Goal: Information Seeking & Learning: Learn about a topic

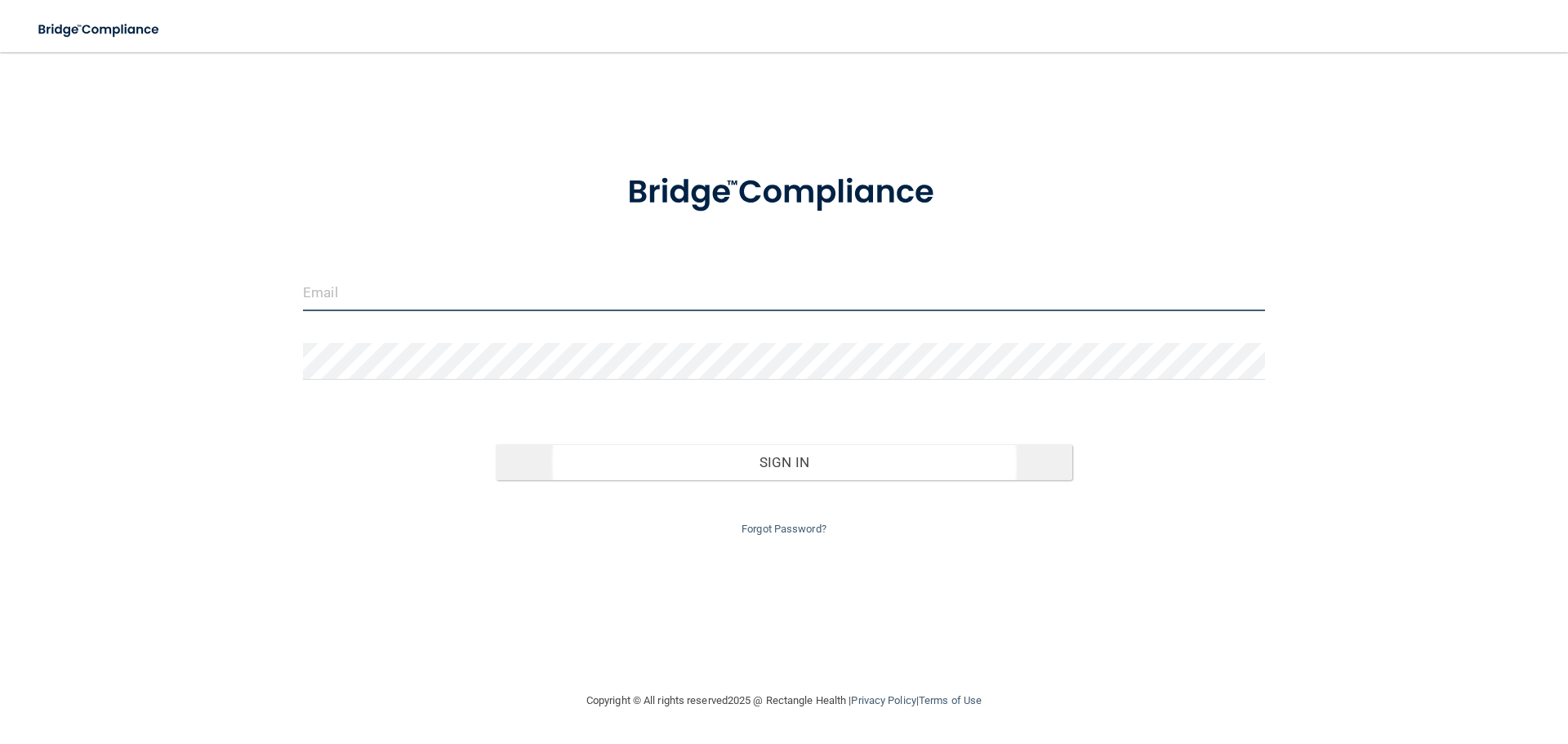
type input "[PERSON_NAME][EMAIL_ADDRESS][DOMAIN_NAME]"
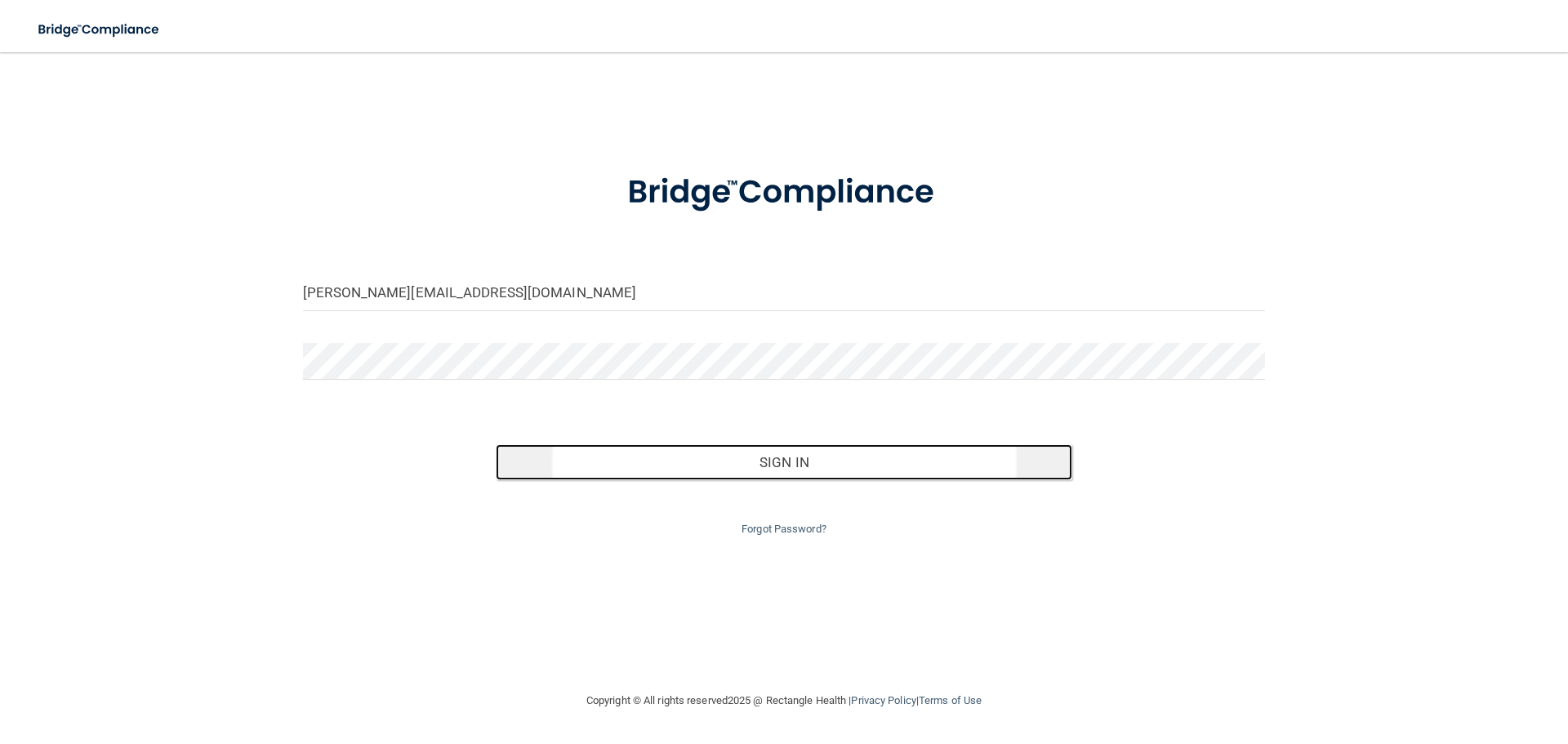
drag, startPoint x: 790, startPoint y: 463, endPoint x: 819, endPoint y: 457, distance: 29.6
click at [791, 464] on button "Sign In" at bounding box center [784, 463] width 578 height 36
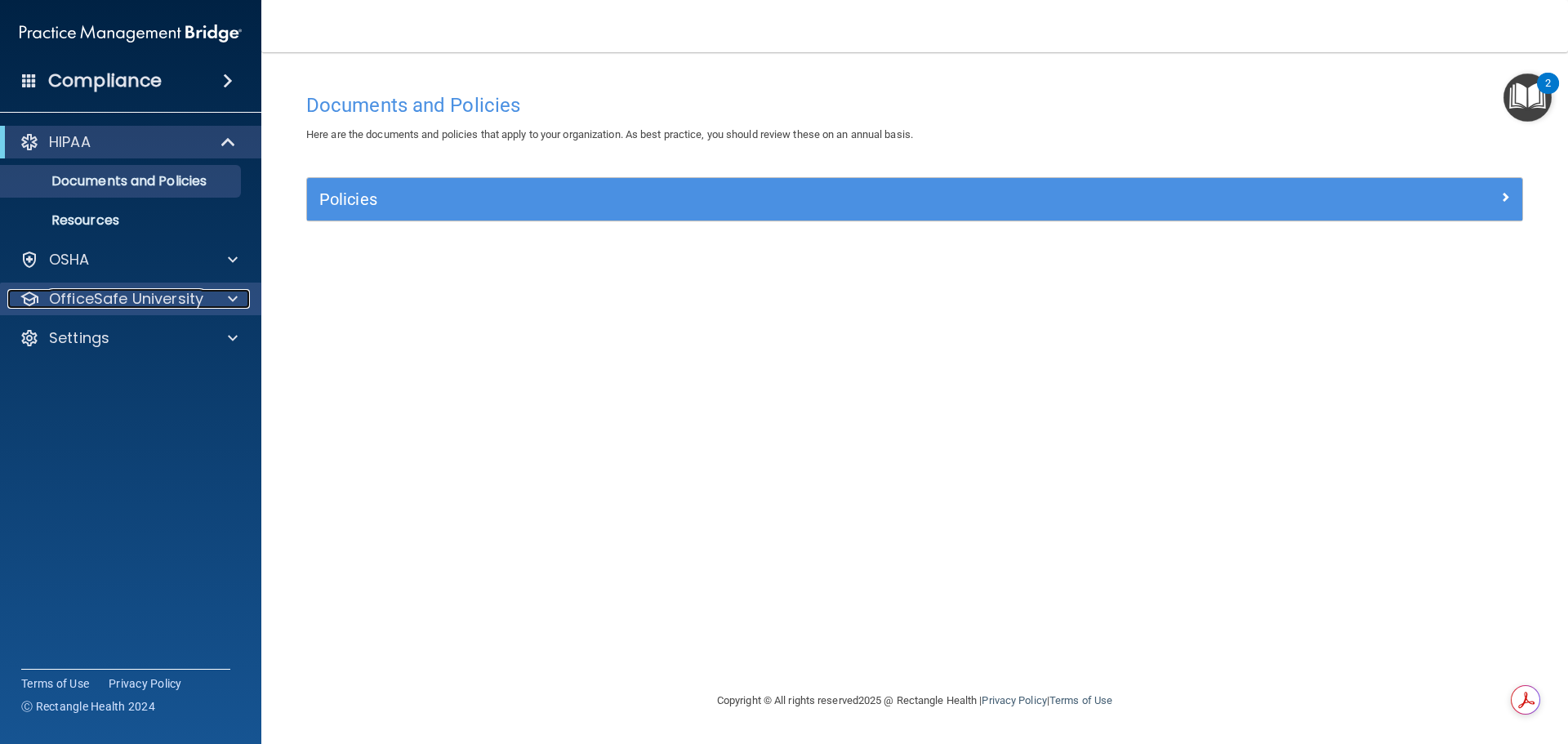
click at [228, 304] on span at bounding box center [233, 299] width 10 height 20
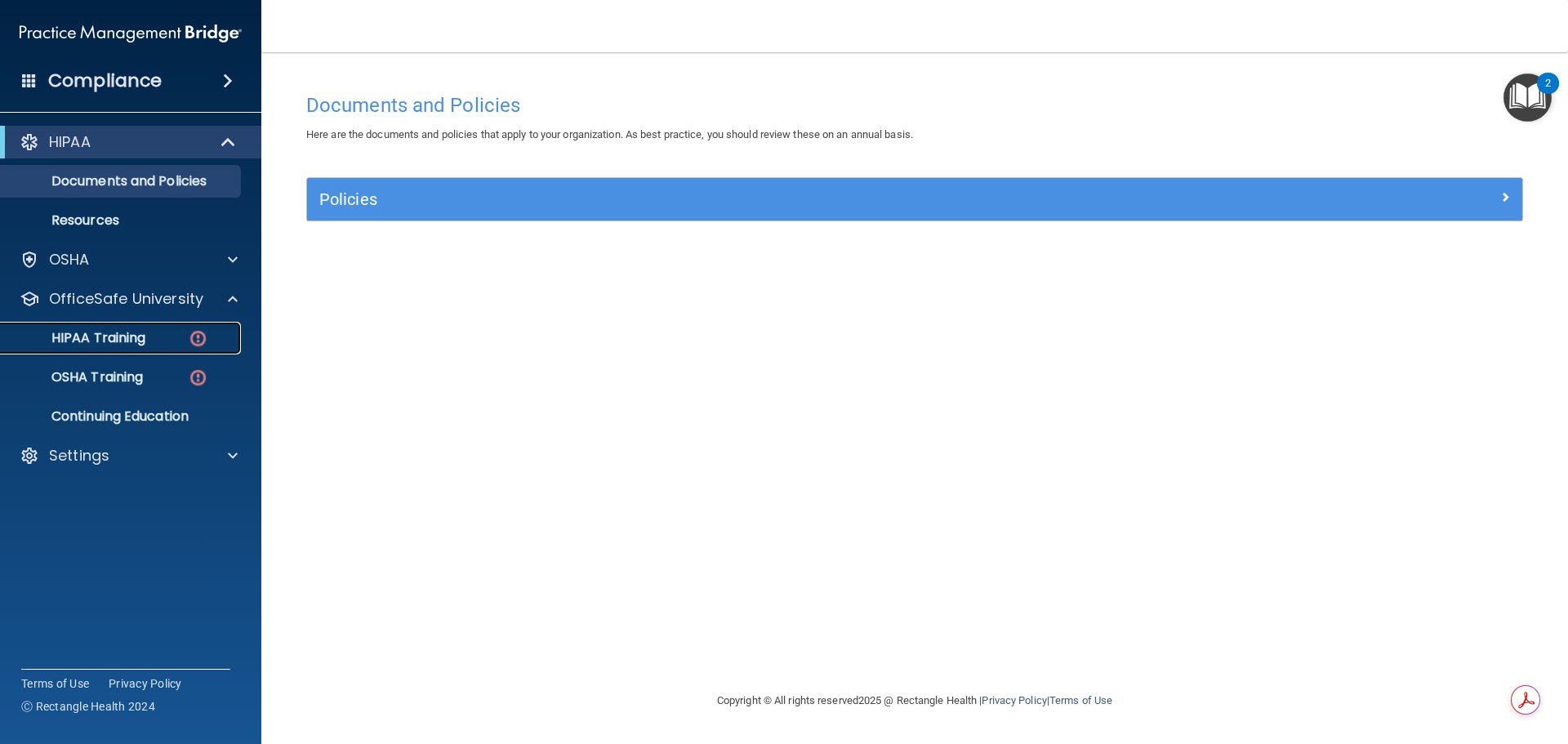
click at [134, 334] on p "HIPAA Training" at bounding box center [79, 338] width 135 height 16
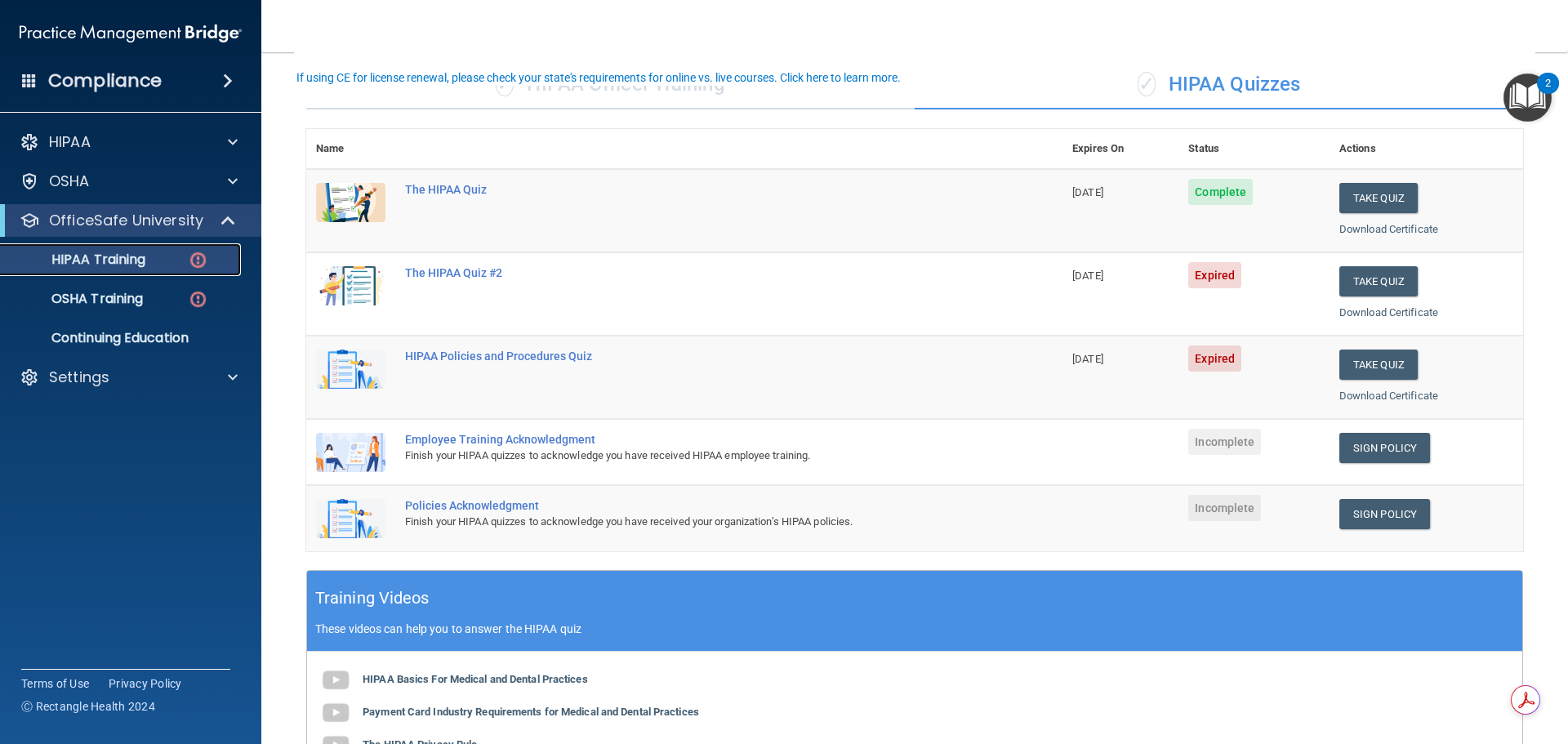
scroll to position [82, 0]
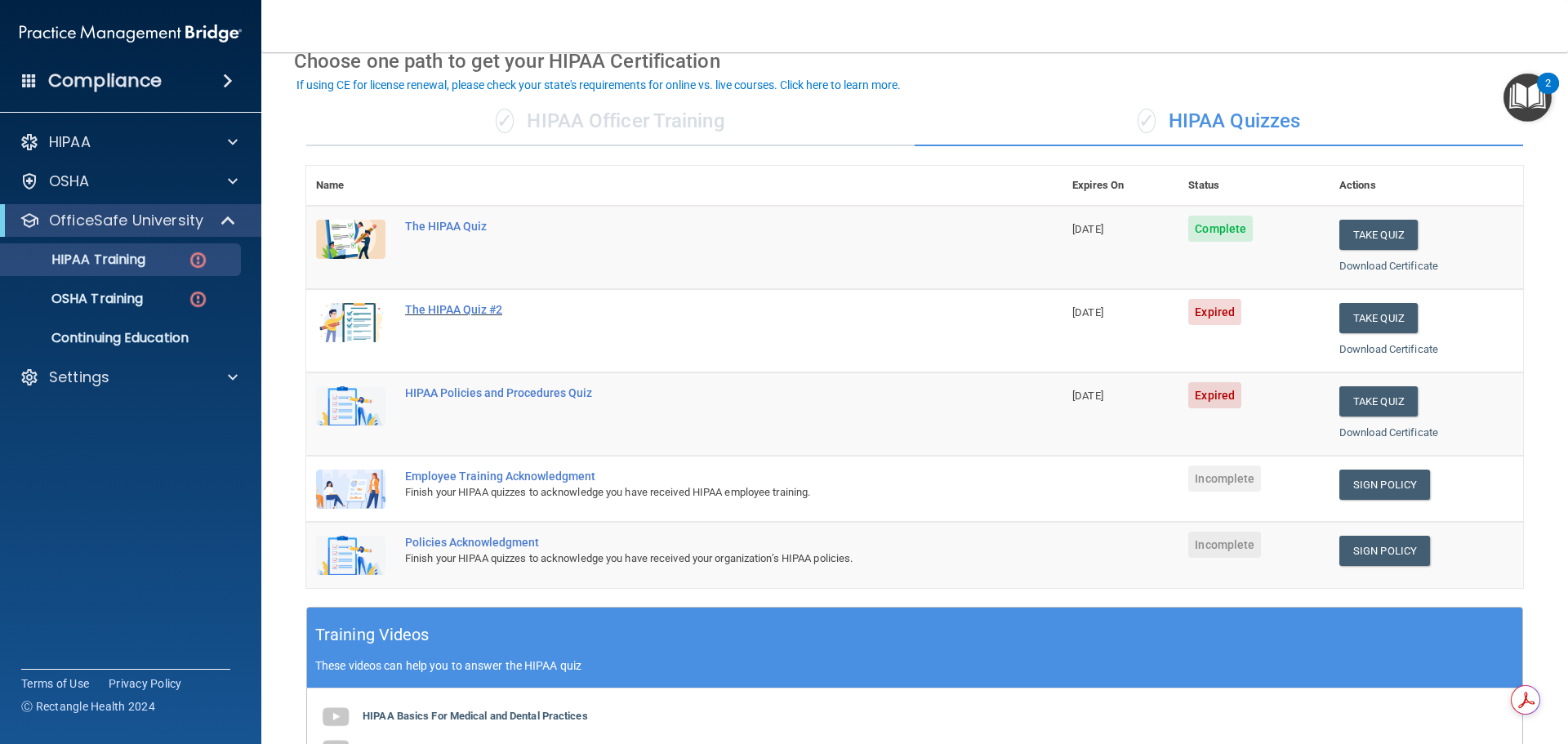
click at [487, 309] on div "The HIPAA Quiz #2" at bounding box center [692, 309] width 576 height 13
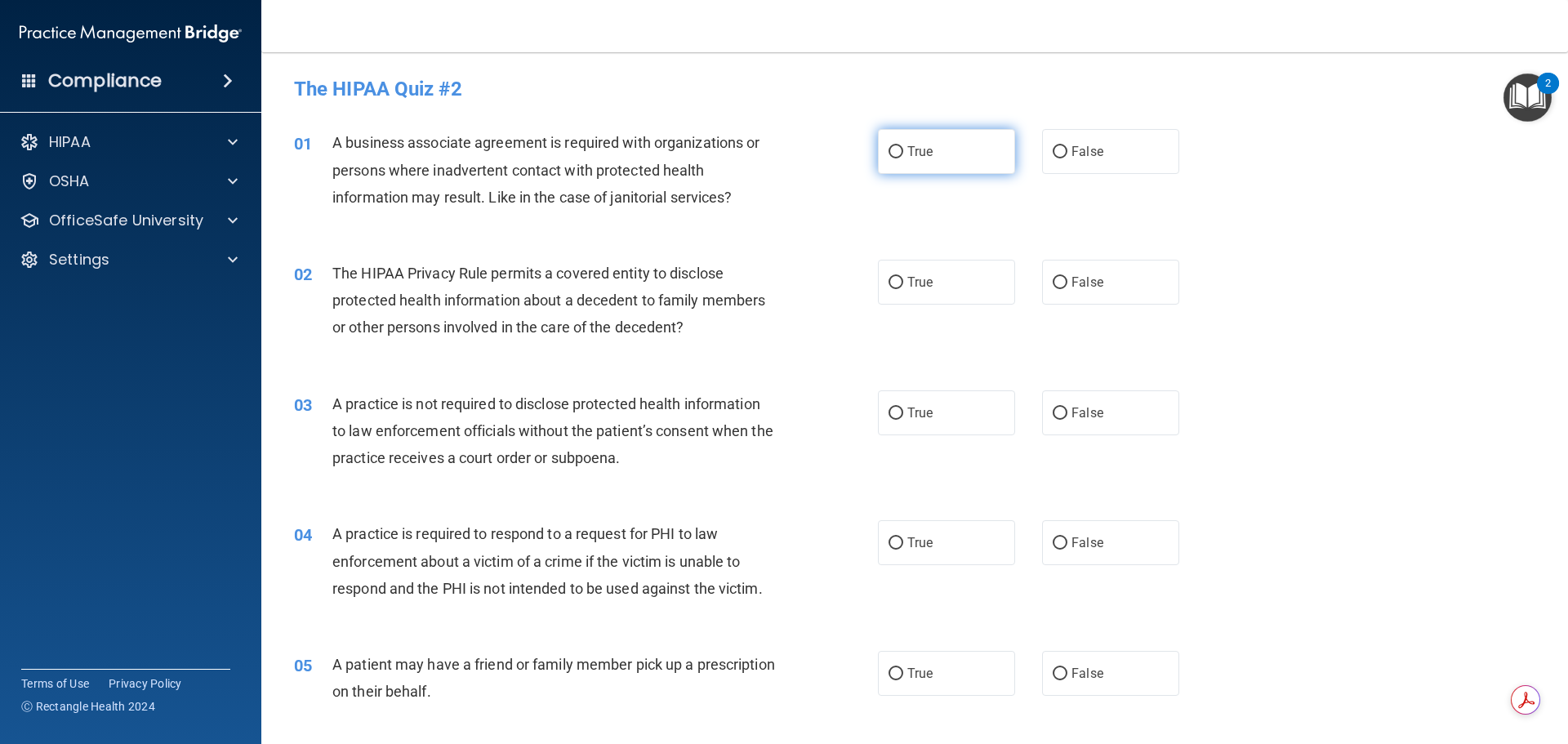
click at [889, 146] on input "True" at bounding box center [896, 152] width 15 height 12
radio input "true"
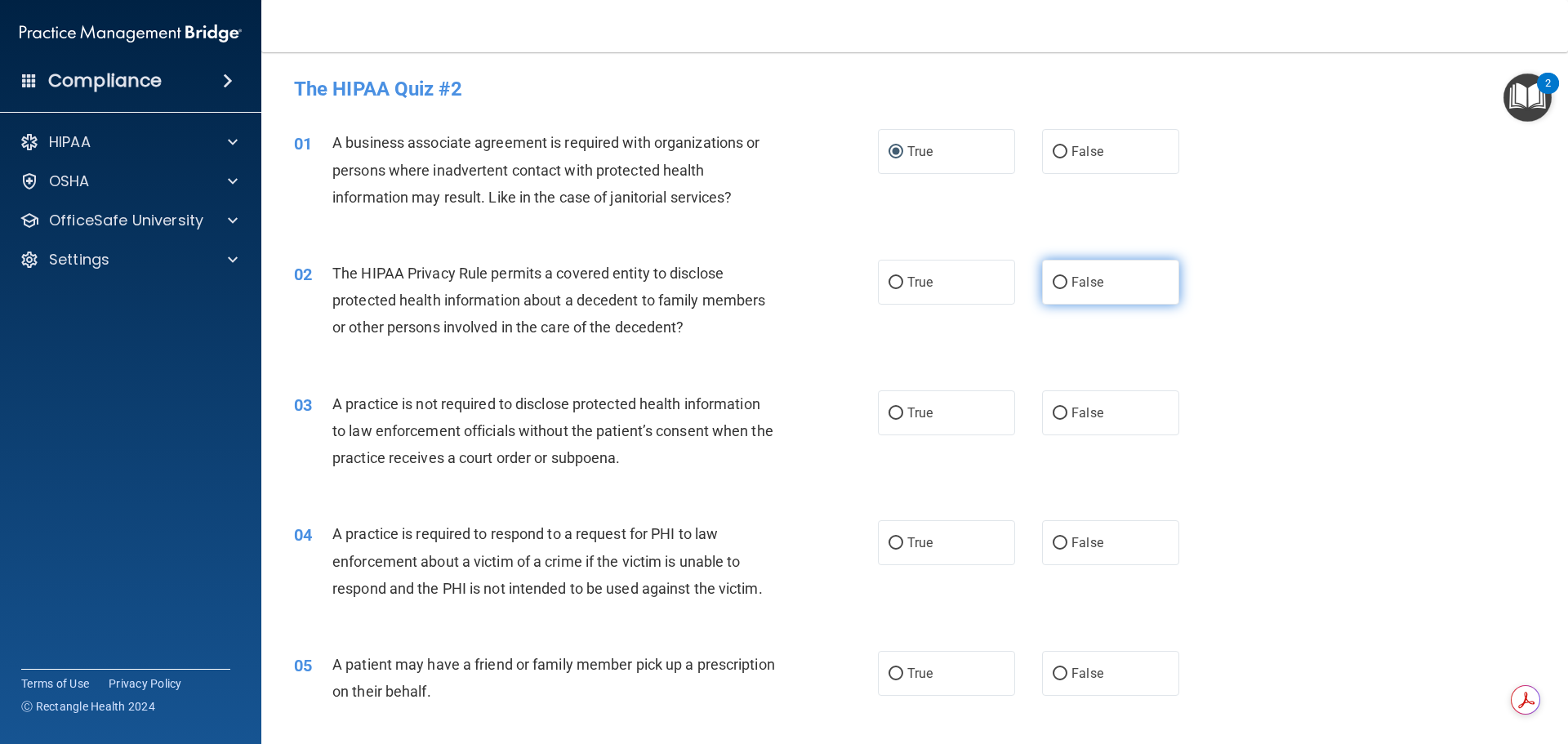
click at [1053, 282] on input "False" at bounding box center [1060, 282] width 15 height 12
radio input "true"
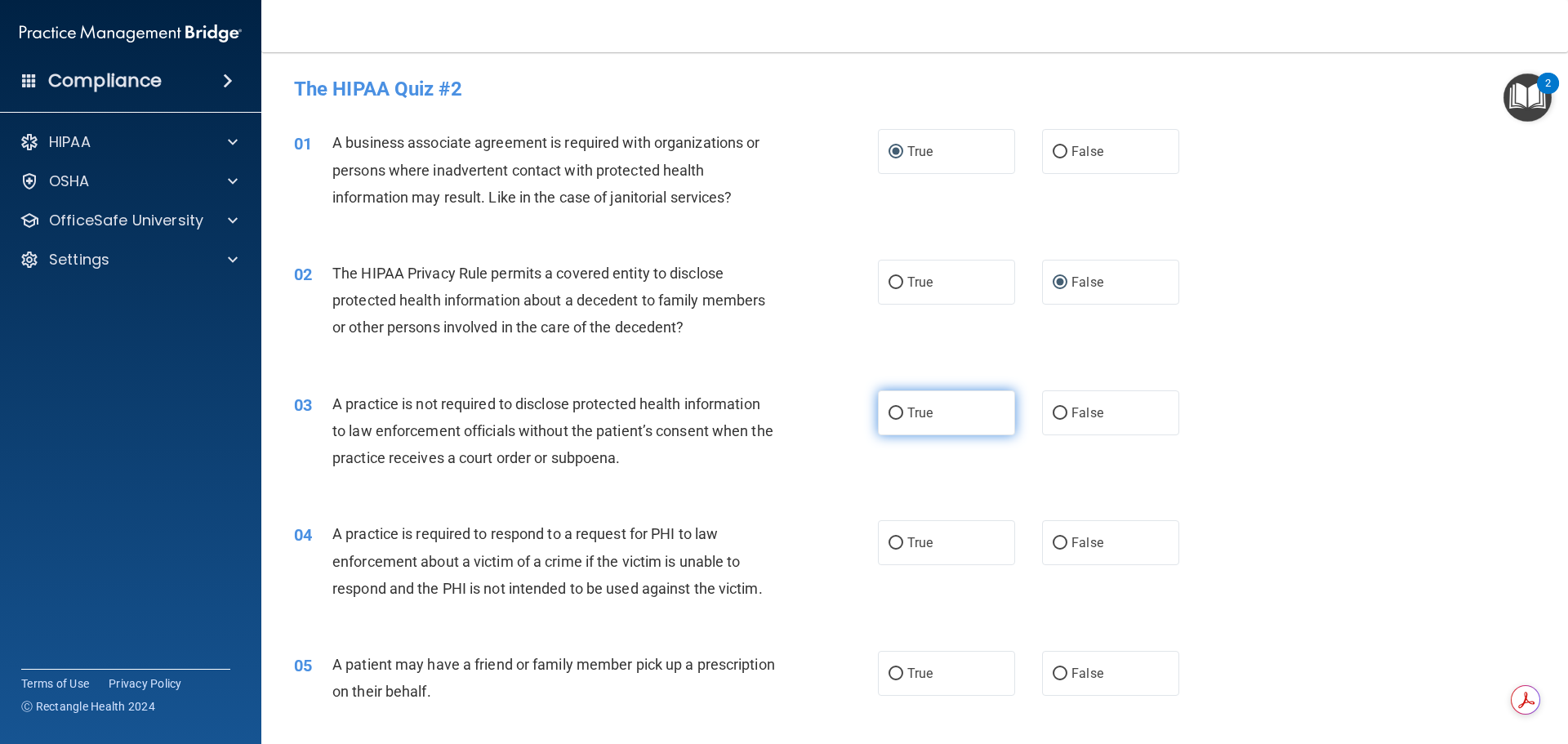
click at [891, 414] on input "True" at bounding box center [896, 414] width 15 height 12
radio input "true"
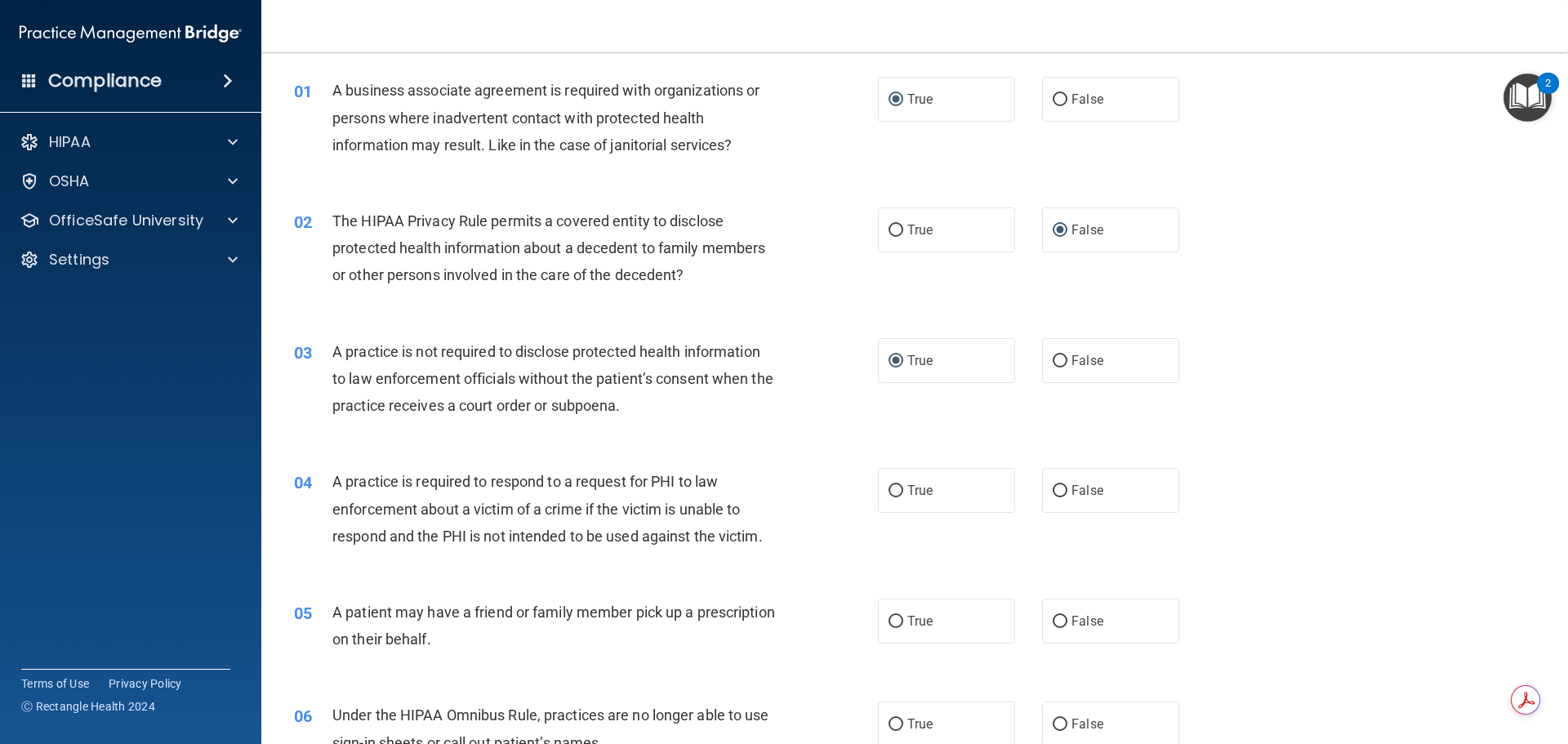
scroll to position [163, 0]
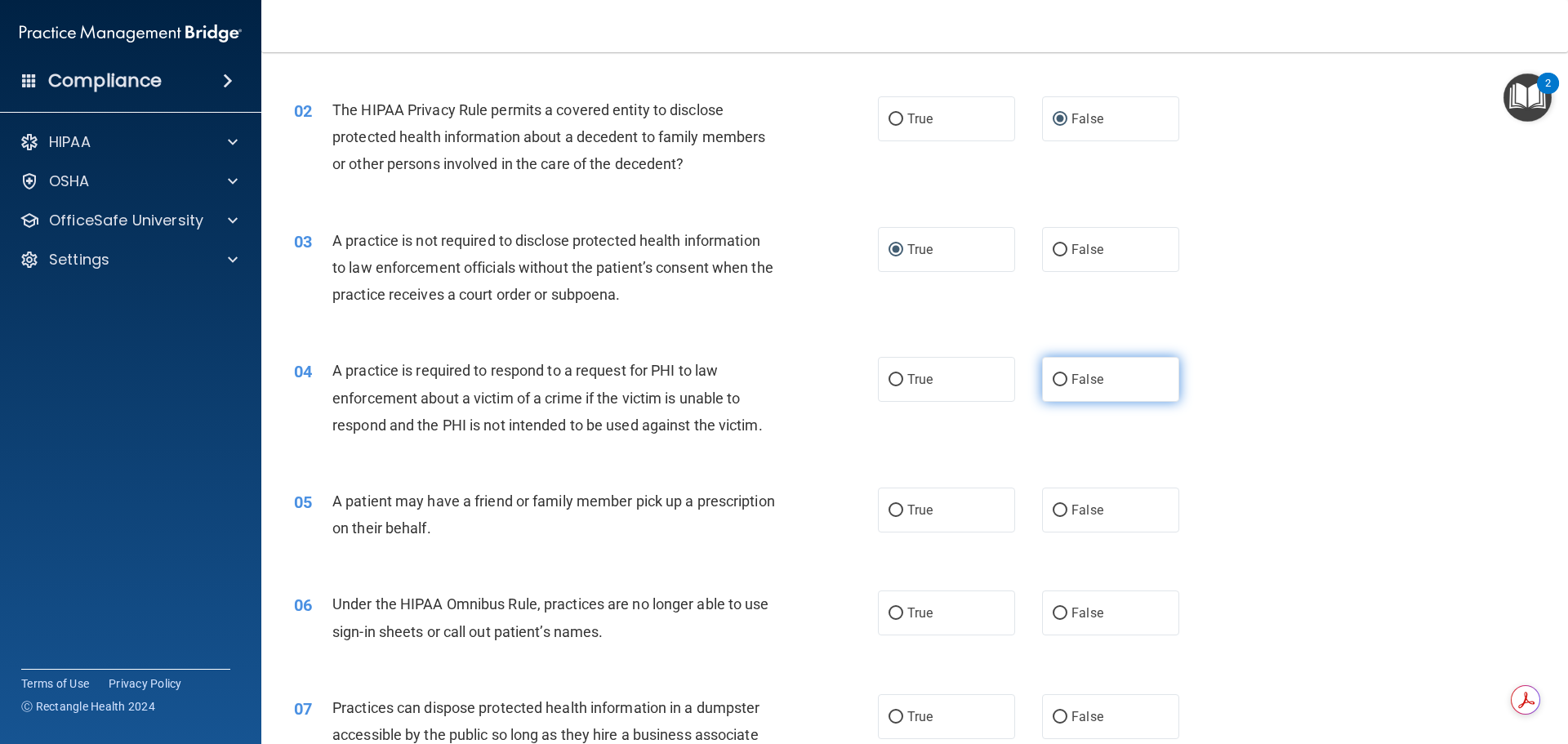
click at [1055, 381] on input "False" at bounding box center [1060, 380] width 15 height 12
radio input "true"
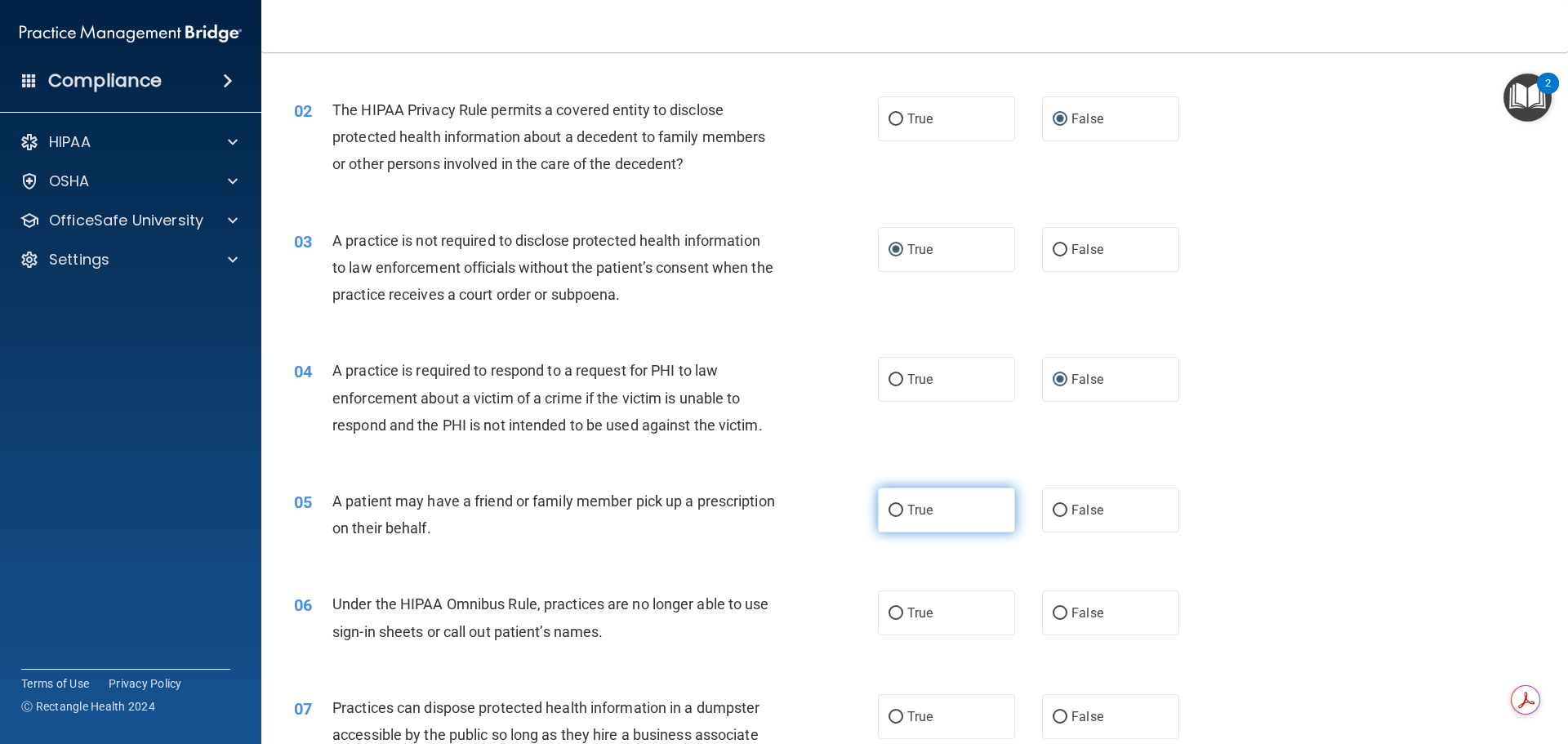
click at [889, 513] on input "True" at bounding box center [896, 511] width 15 height 12
radio input "true"
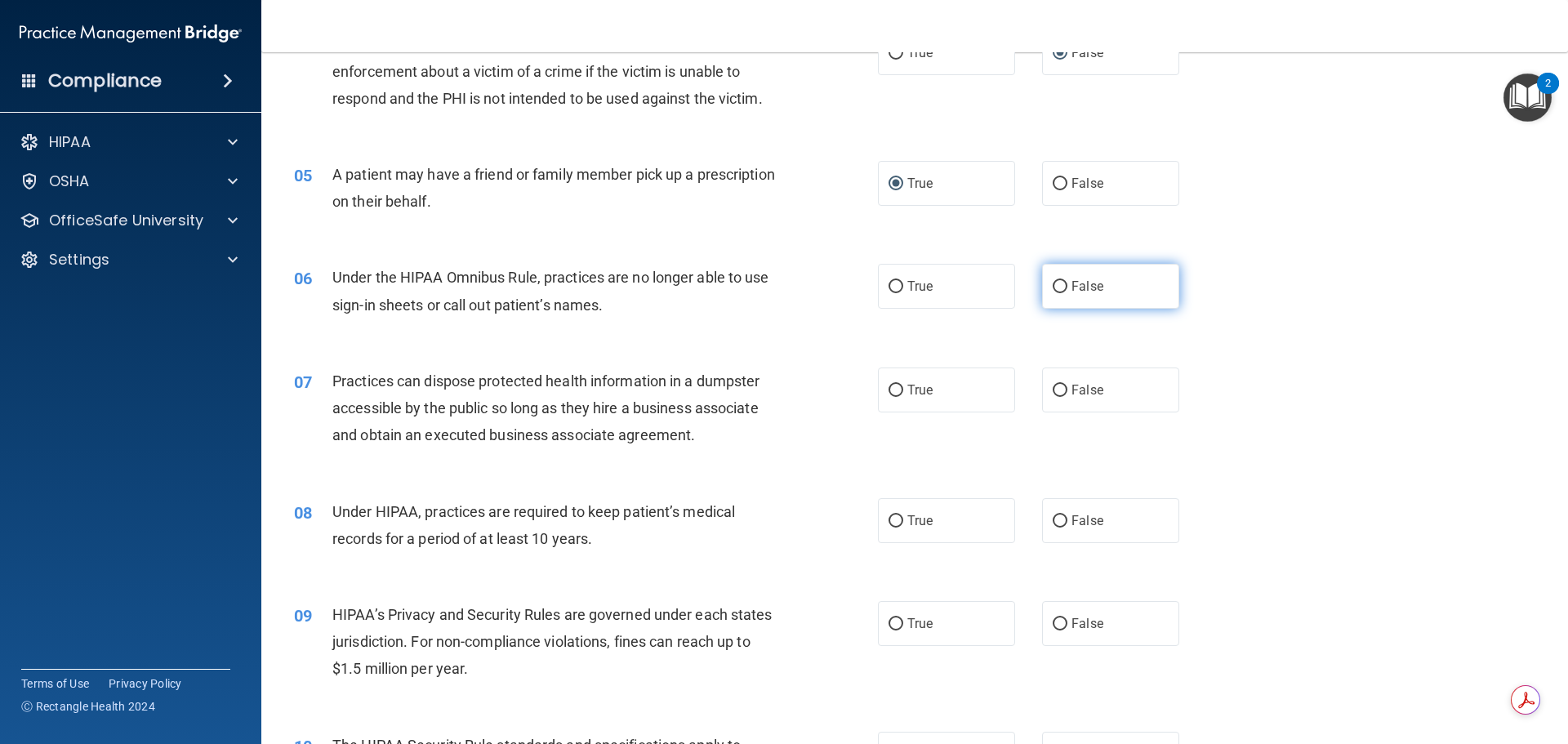
click at [1053, 289] on input "False" at bounding box center [1060, 287] width 15 height 12
radio input "true"
drag, startPoint x: 1048, startPoint y: 391, endPoint x: 859, endPoint y: 382, distance: 189.2
click at [1053, 390] on input "False" at bounding box center [1060, 391] width 15 height 12
radio input "true"
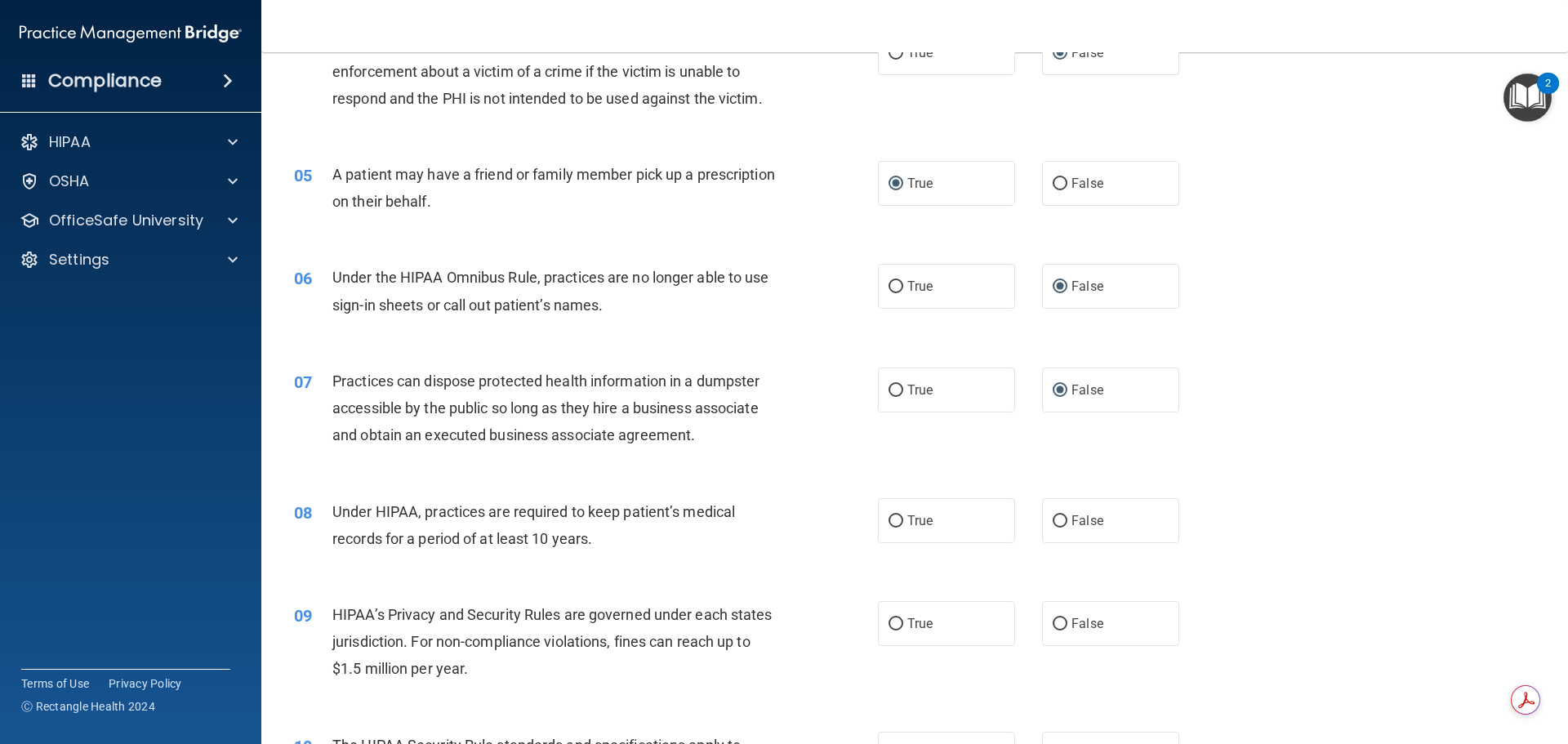
scroll to position [572, 0]
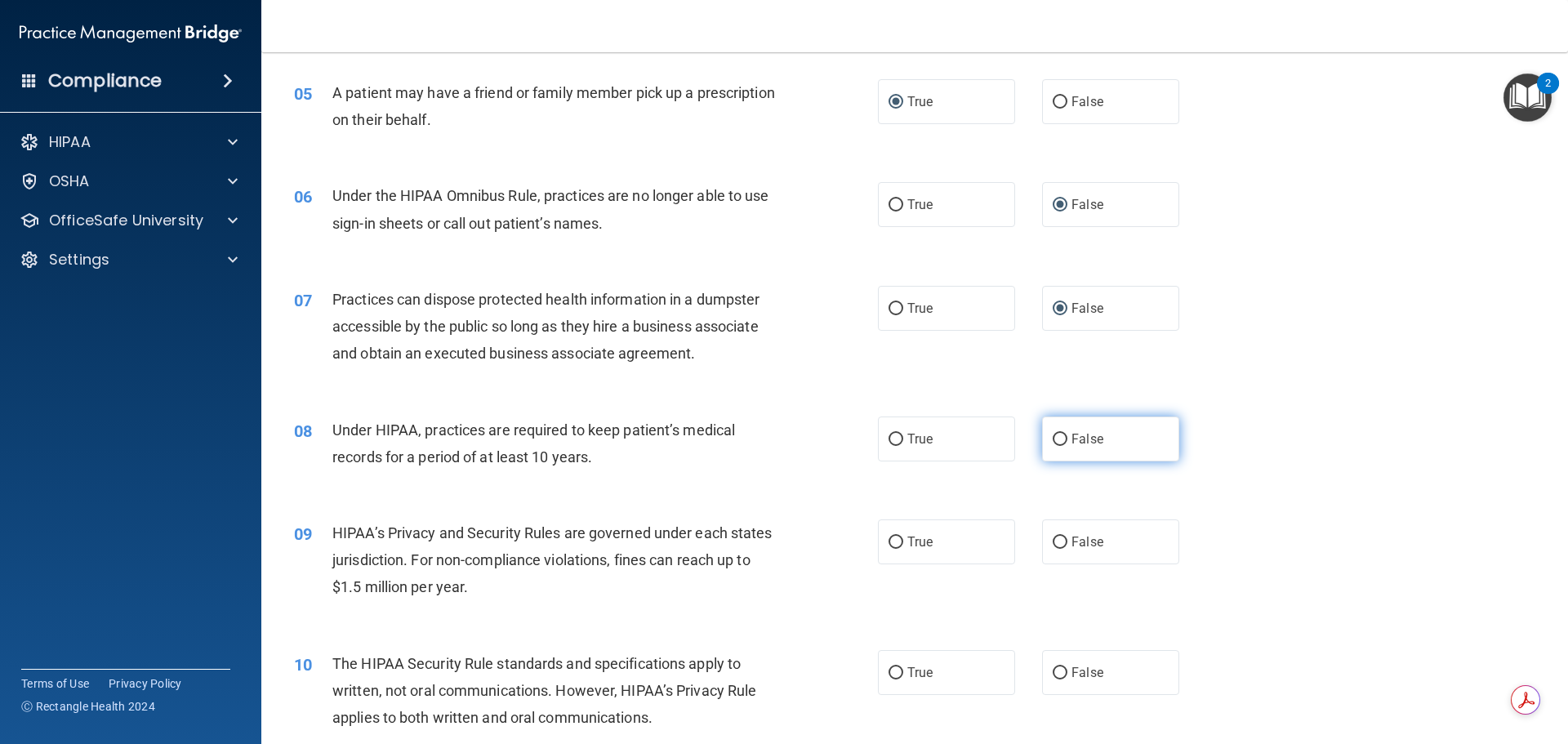
click at [1053, 442] on input "False" at bounding box center [1060, 440] width 15 height 12
radio input "true"
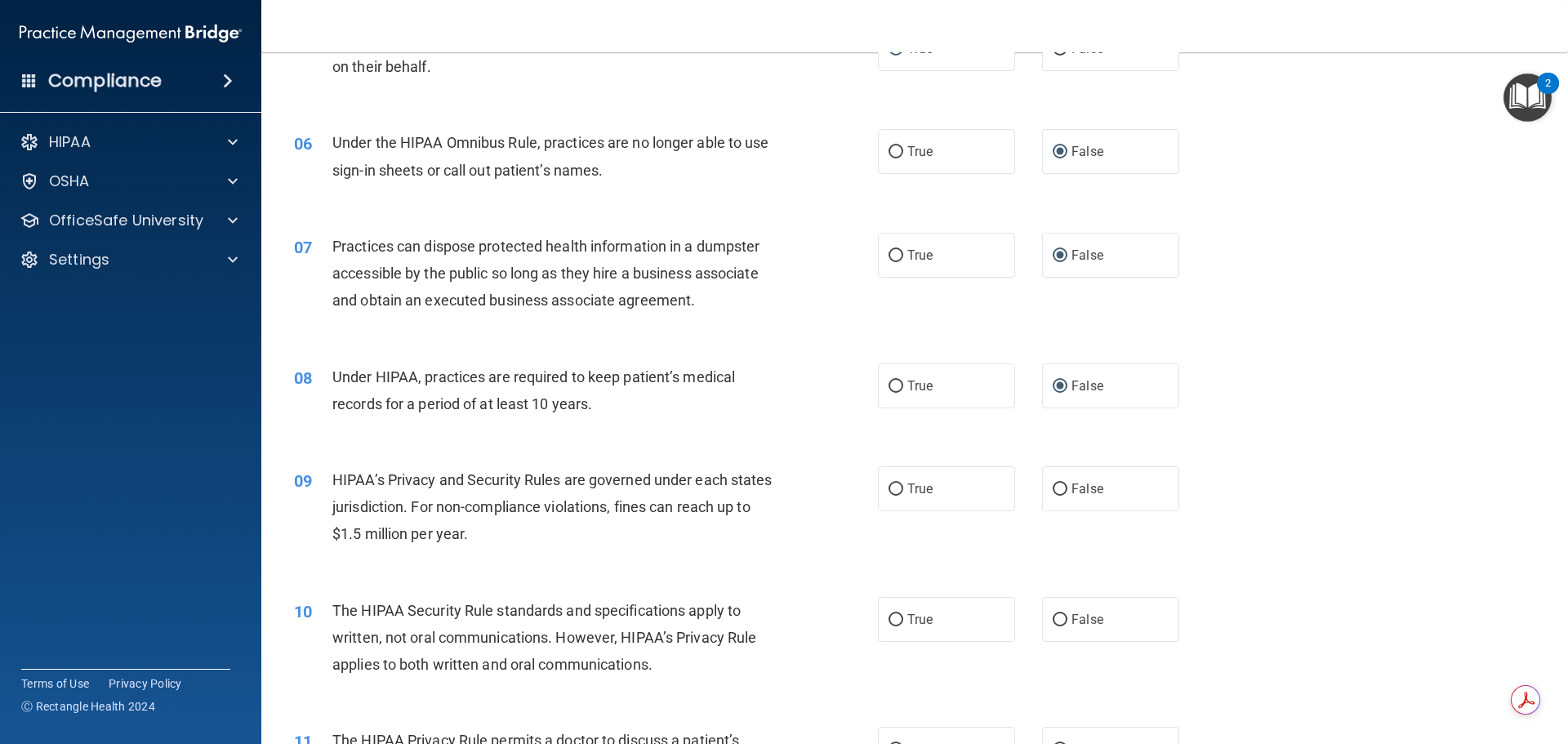
scroll to position [653, 0]
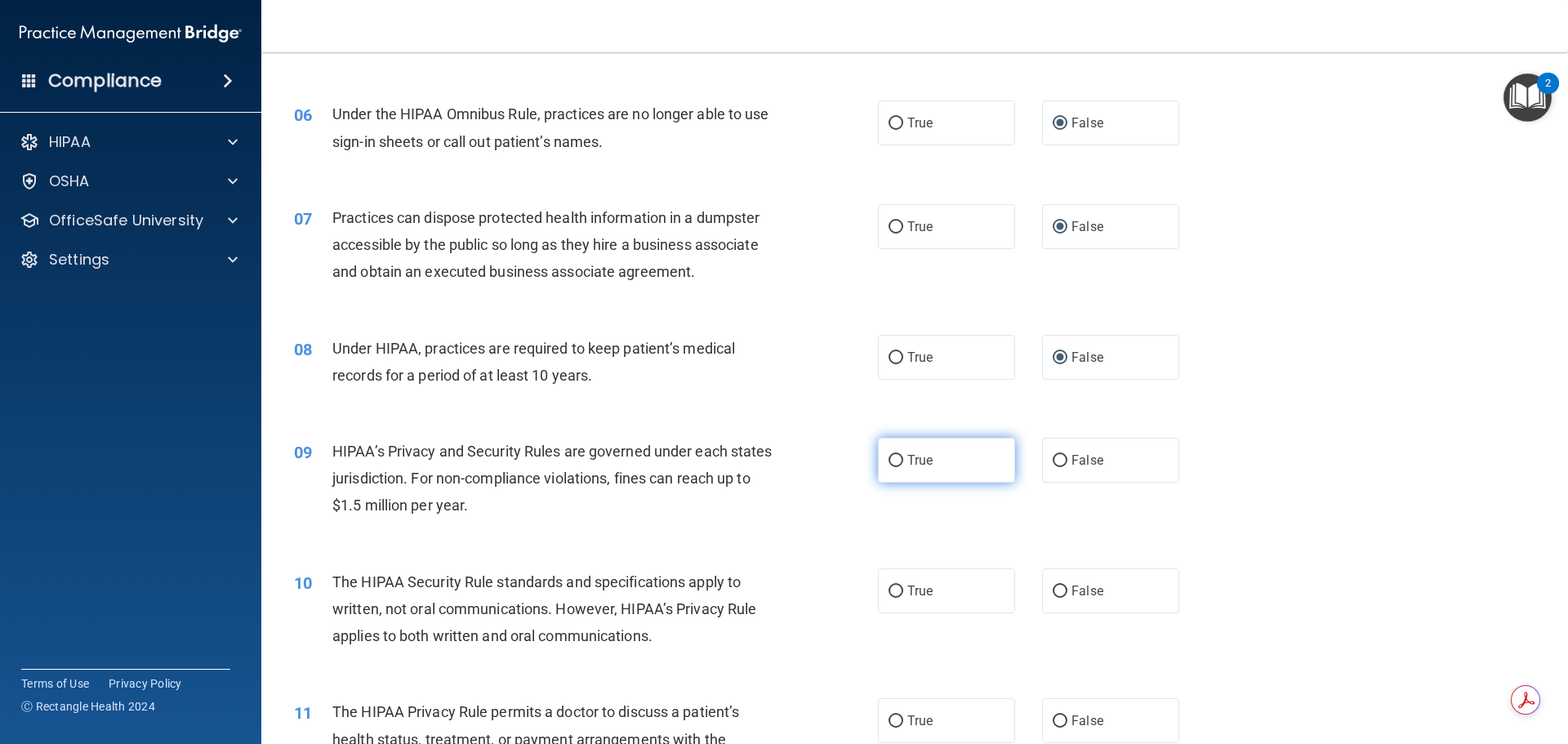
click at [889, 462] on input "True" at bounding box center [896, 462] width 15 height 12
radio input "true"
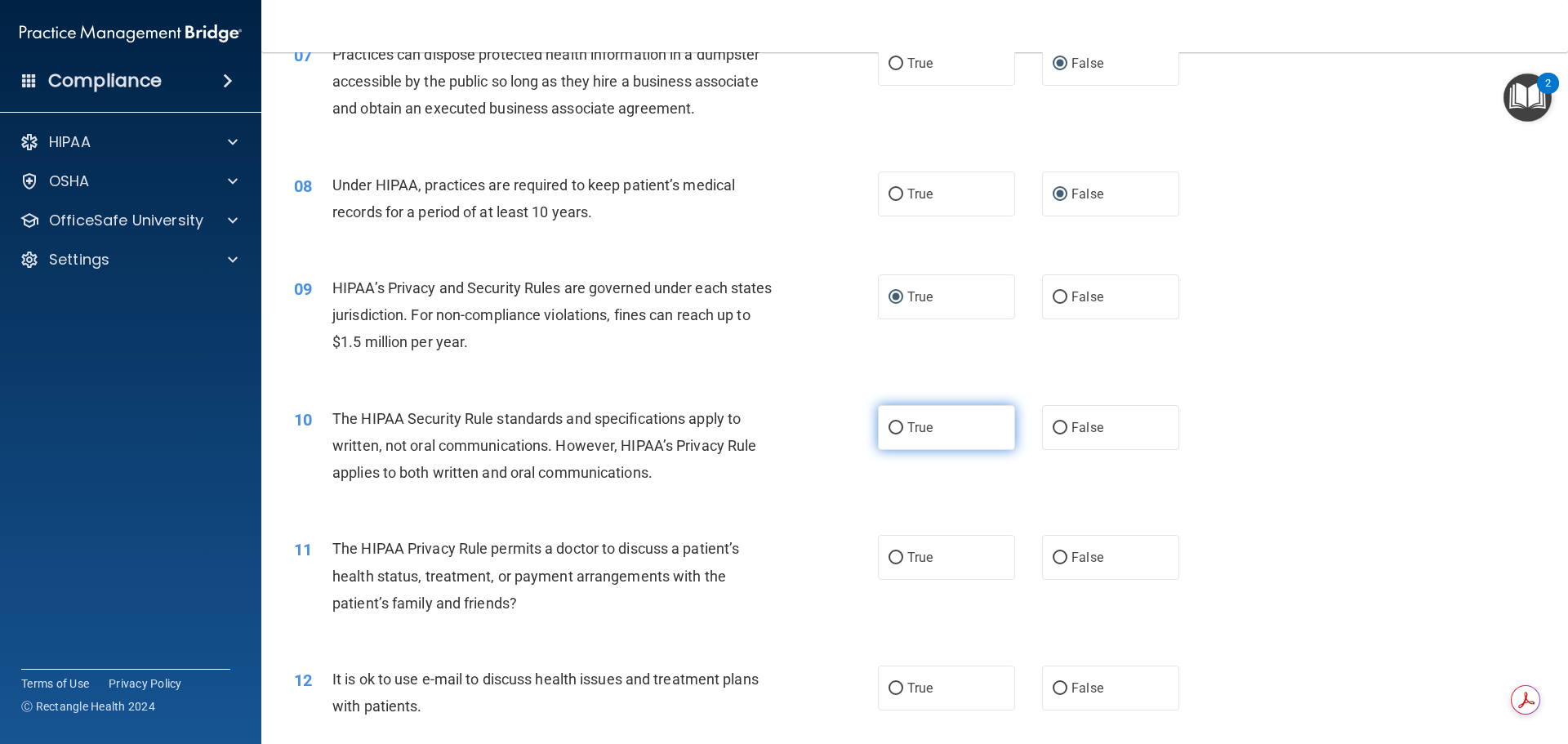
click at [895, 426] on input "True" at bounding box center [896, 429] width 15 height 12
radio input "true"
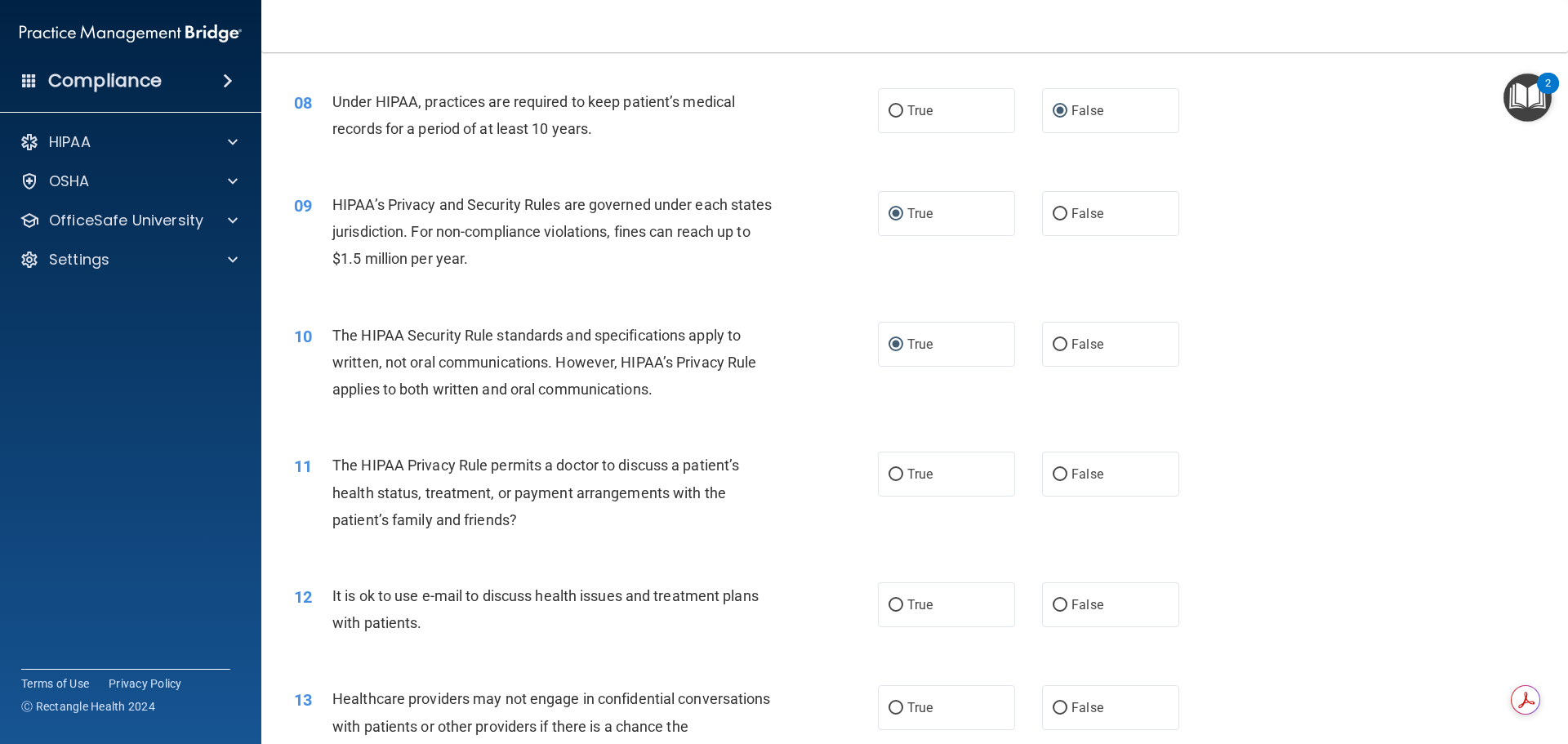
scroll to position [981, 0]
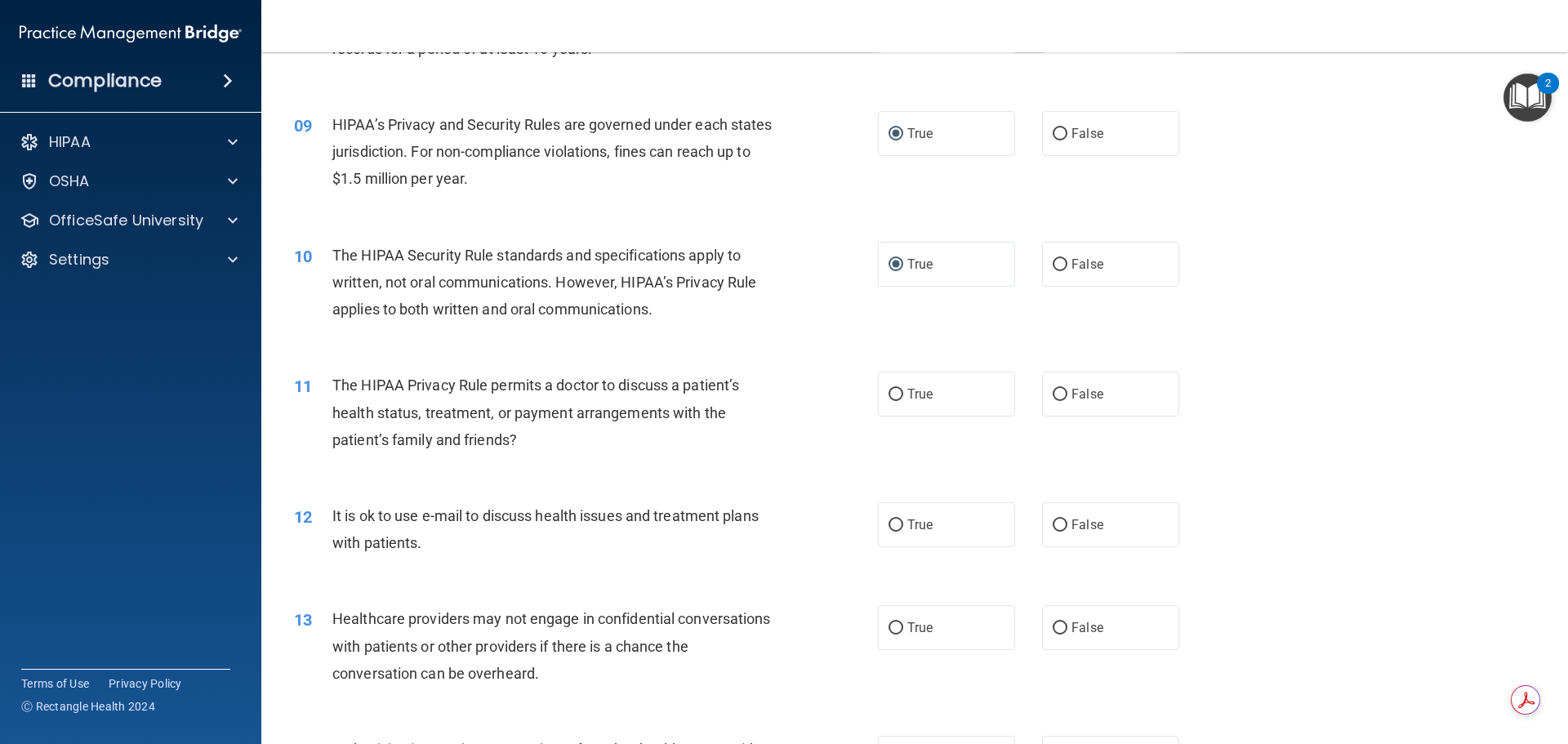
drag, startPoint x: 893, startPoint y: 398, endPoint x: 780, endPoint y: 406, distance: 113.3
click at [892, 397] on input "True" at bounding box center [896, 395] width 15 height 12
radio input "true"
drag, startPoint x: 1050, startPoint y: 530, endPoint x: 900, endPoint y: 500, distance: 153.0
click at [1053, 528] on input "False" at bounding box center [1060, 525] width 15 height 12
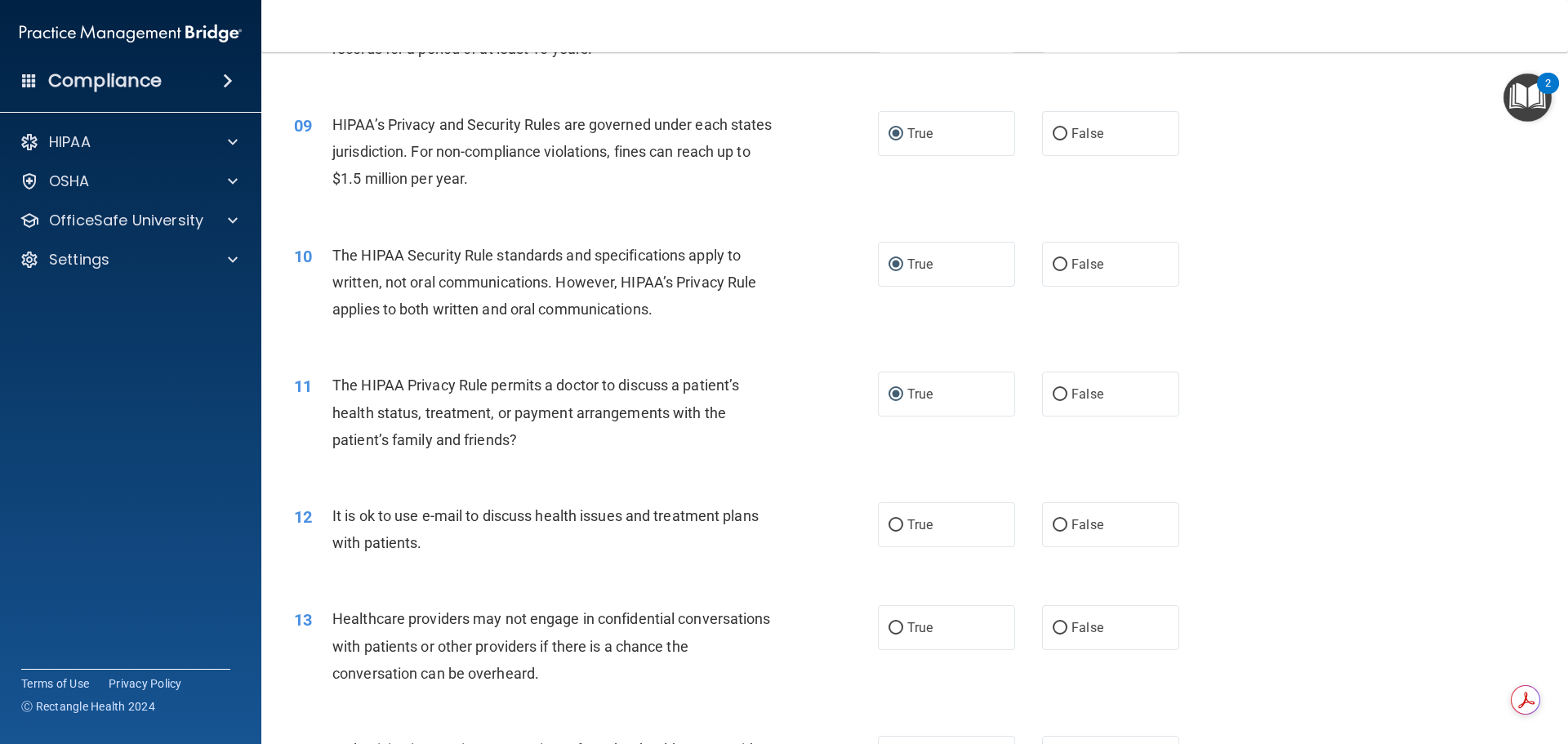
radio input "true"
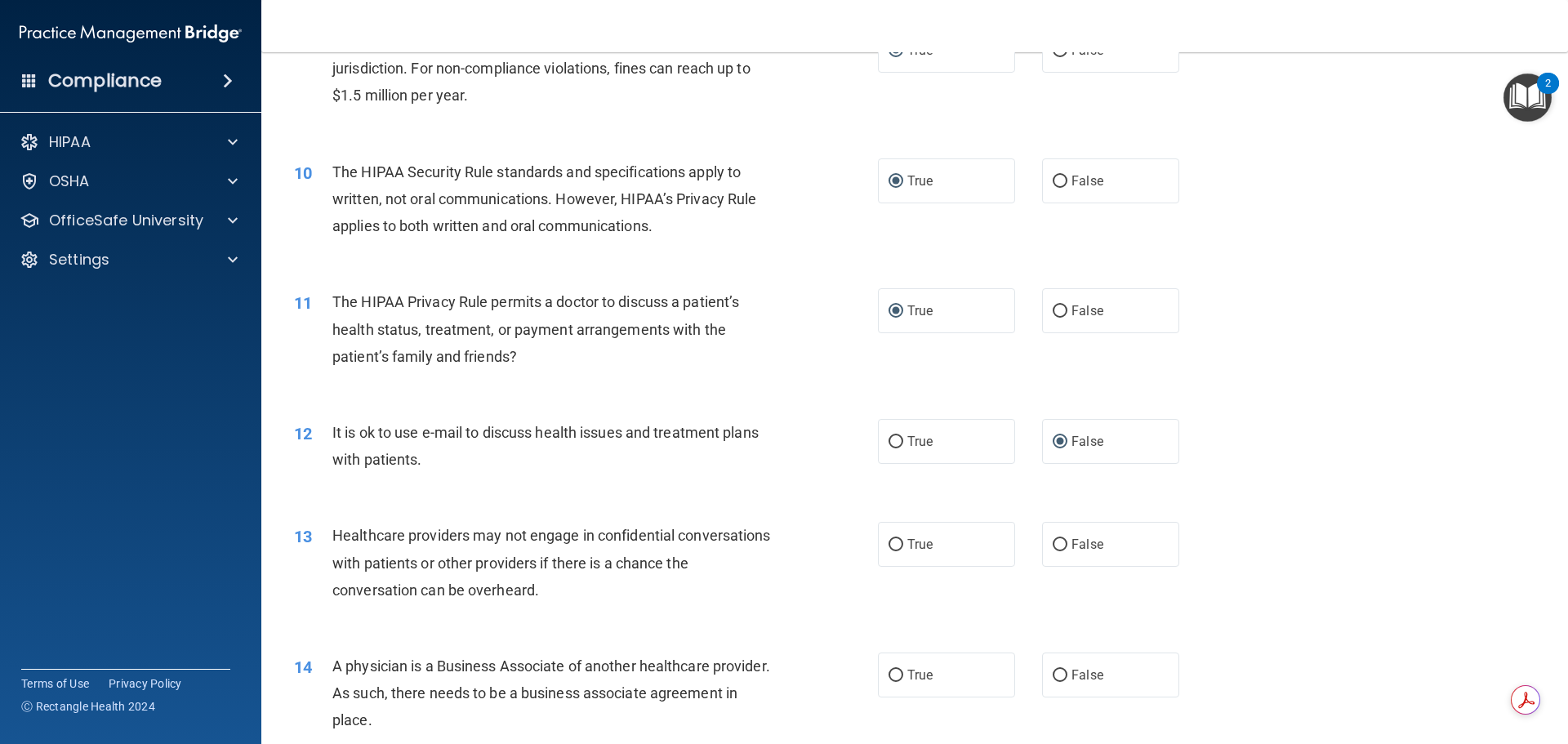
scroll to position [1144, 0]
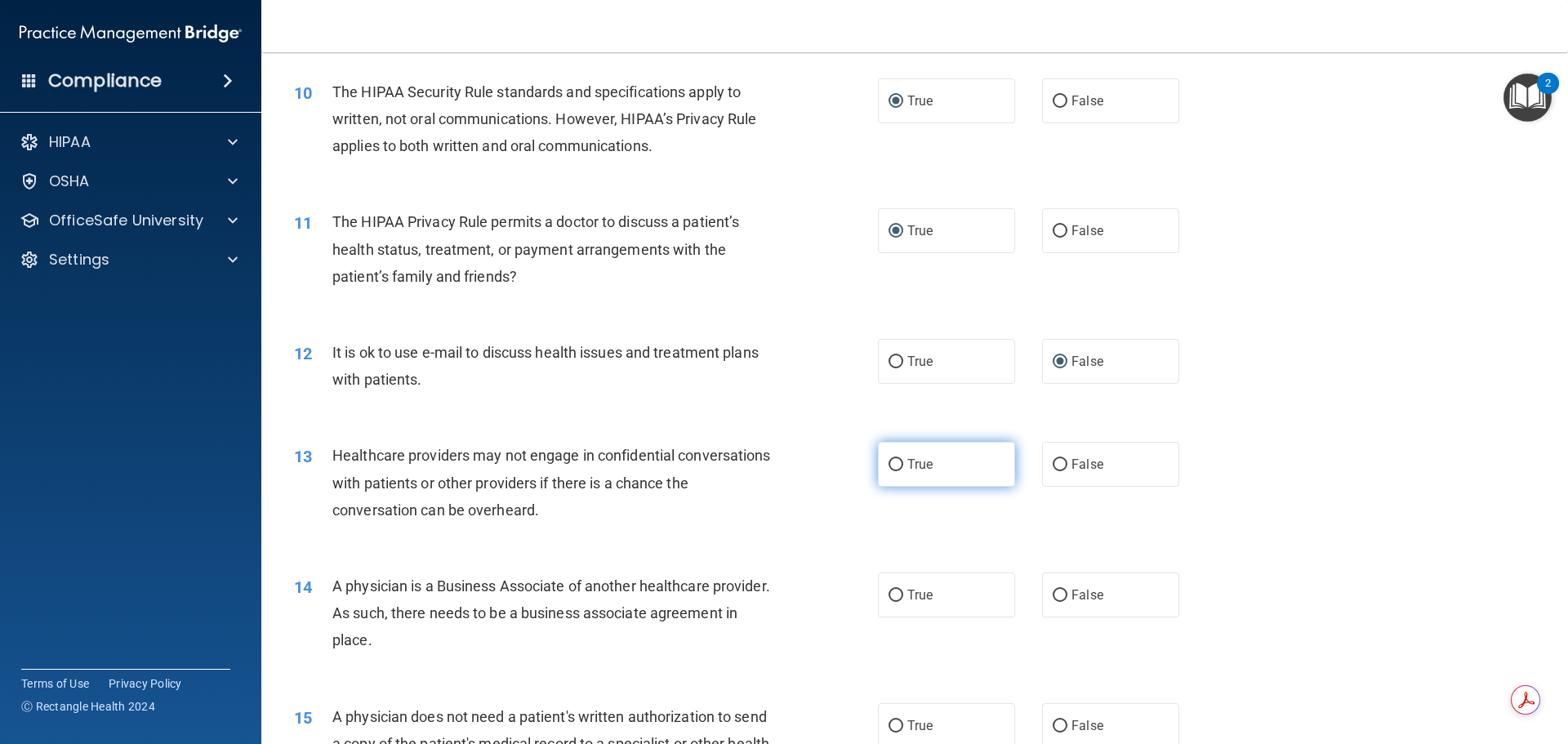
click at [889, 468] on input "True" at bounding box center [896, 465] width 15 height 12
radio input "true"
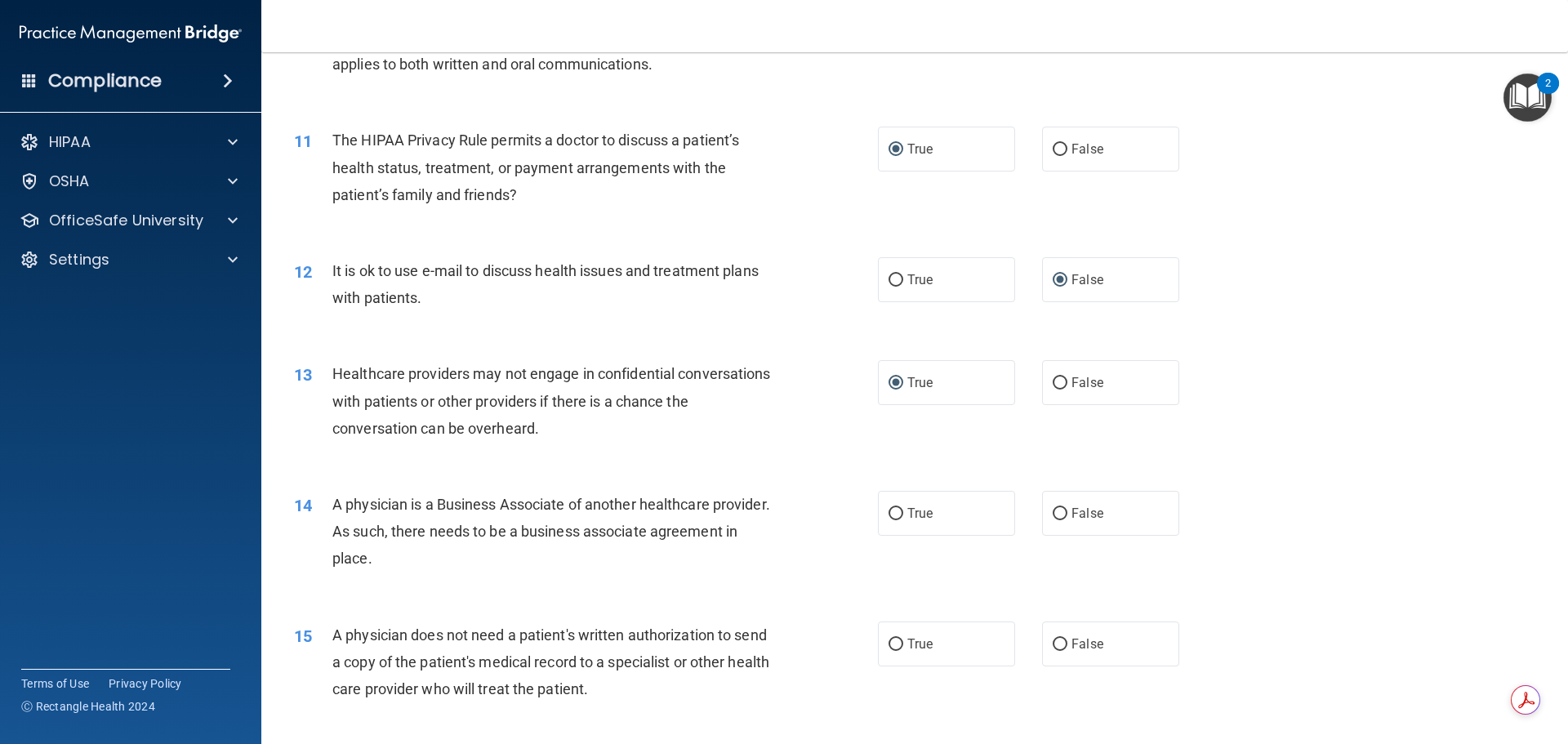
scroll to position [1389, 0]
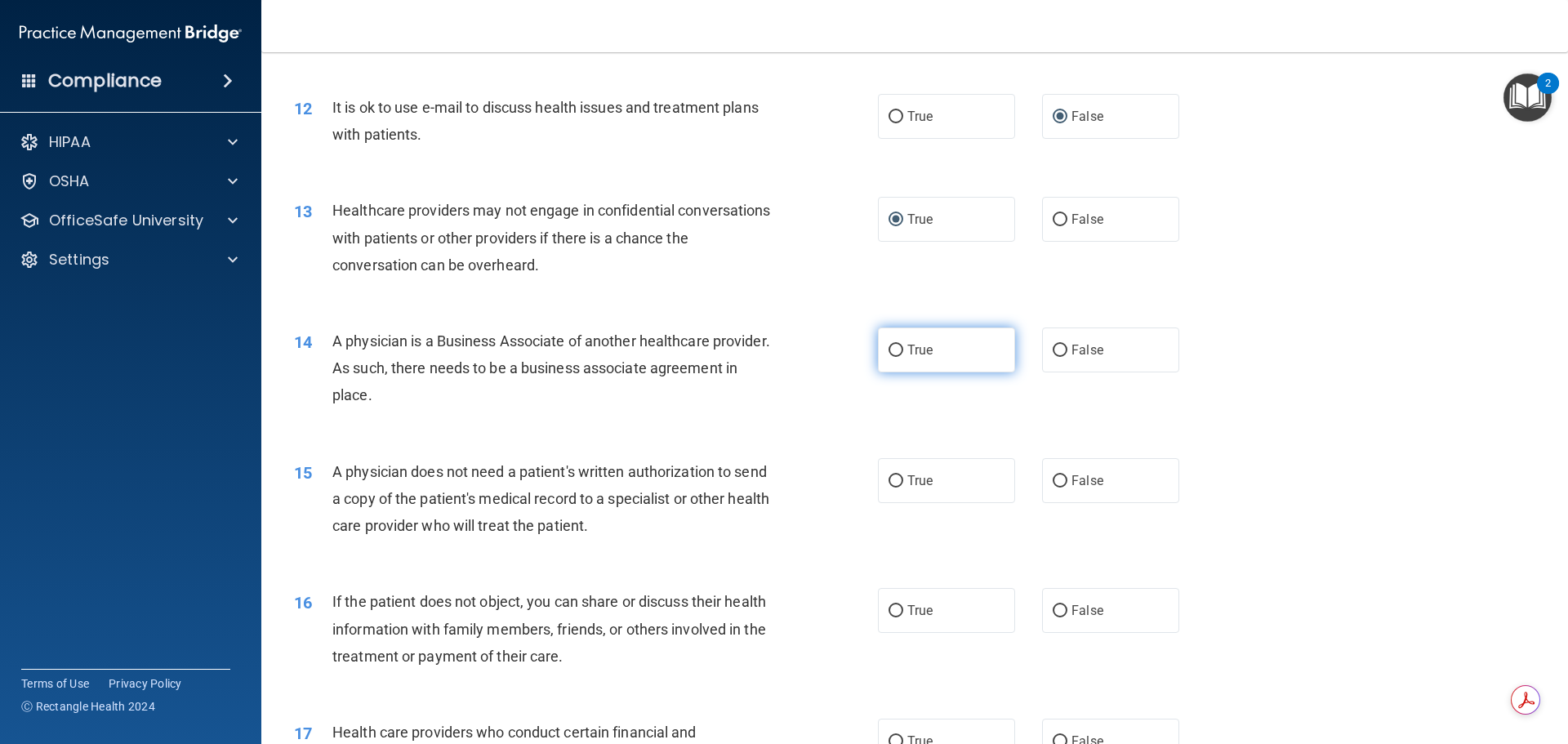
click at [889, 350] on input "True" at bounding box center [896, 351] width 15 height 12
radio input "true"
click at [1053, 476] on input "False" at bounding box center [1060, 481] width 15 height 12
radio input "true"
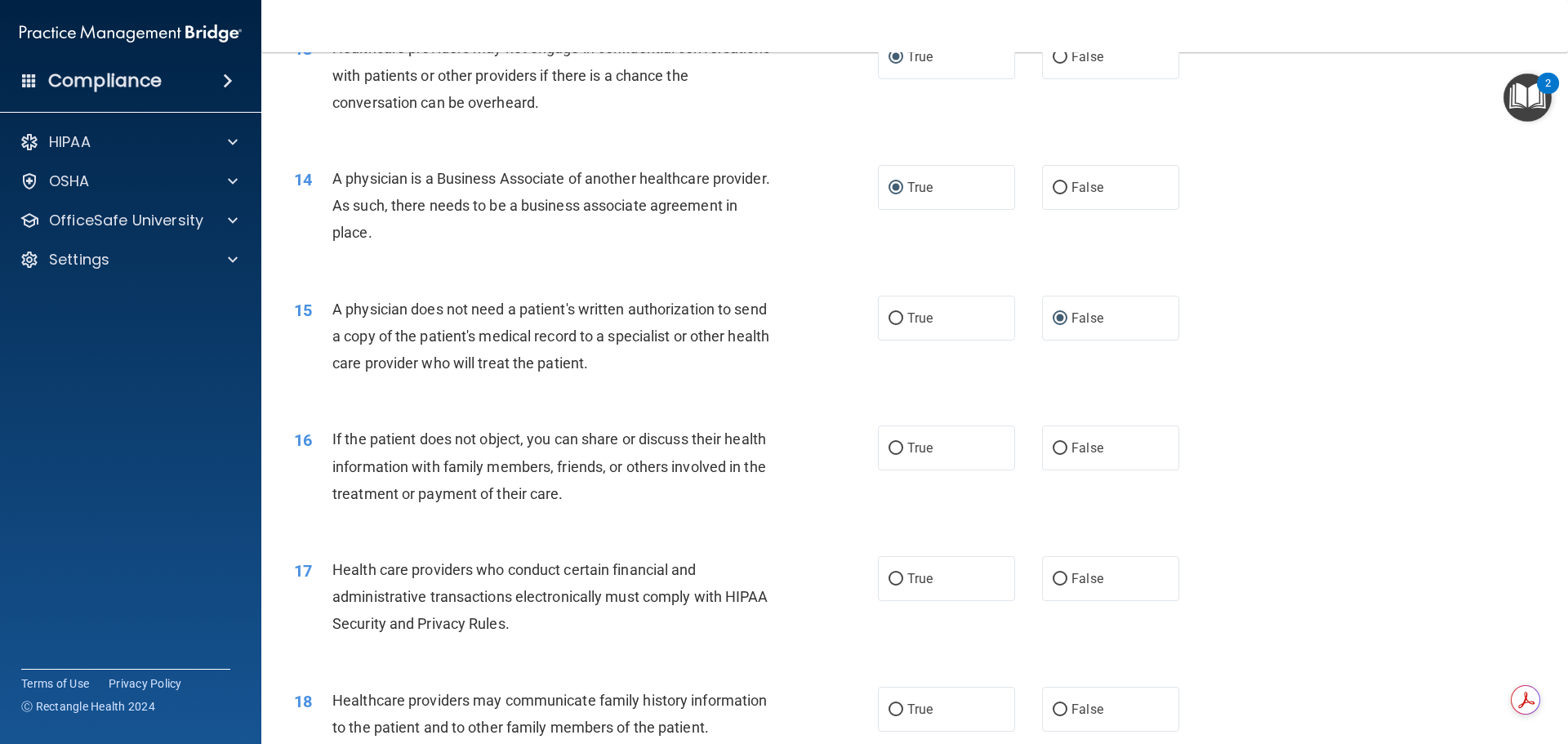
scroll to position [1553, 0]
drag, startPoint x: 1053, startPoint y: 445, endPoint x: 917, endPoint y: 447, distance: 136.0
click at [1053, 445] on input "False" at bounding box center [1060, 448] width 15 height 12
radio input "true"
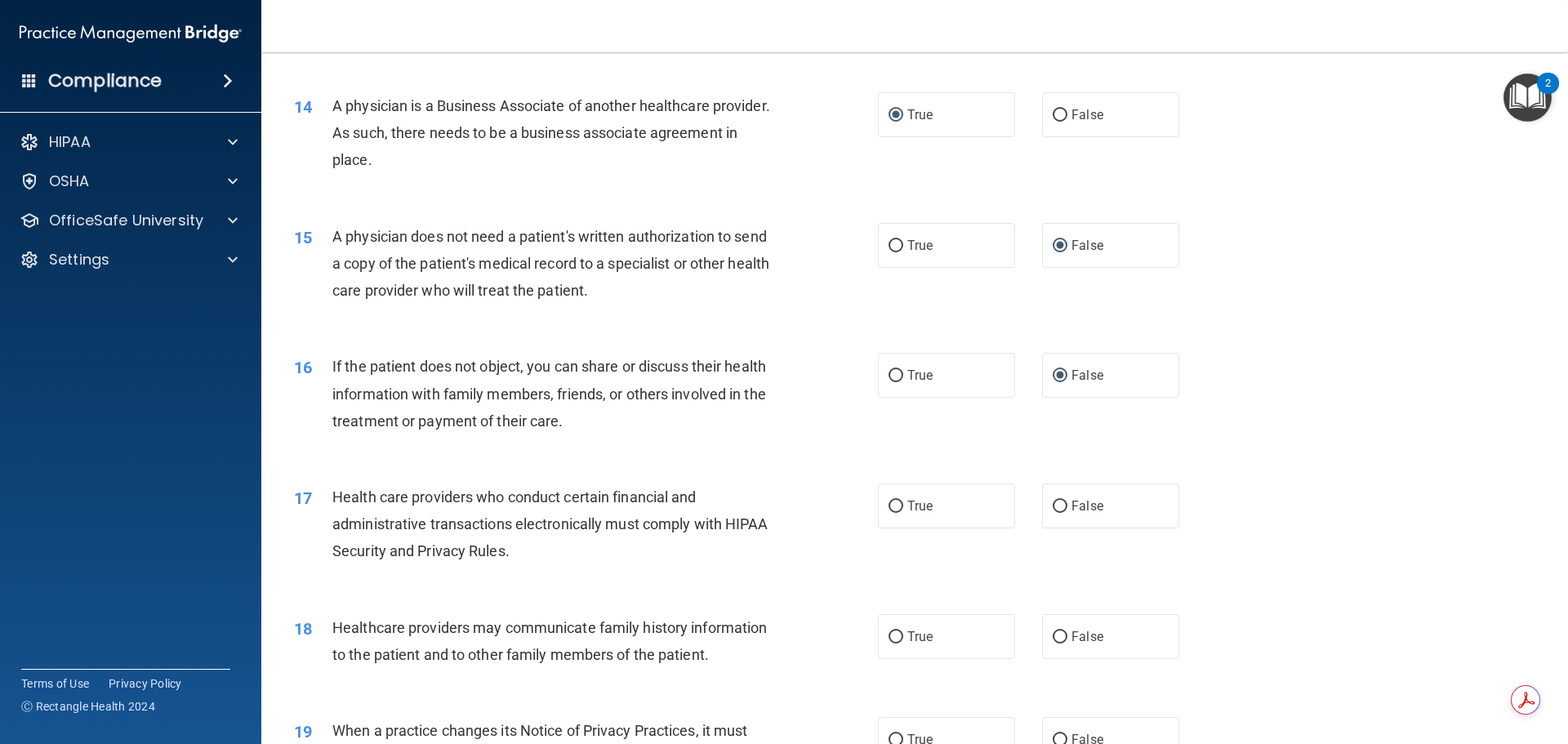
scroll to position [1716, 0]
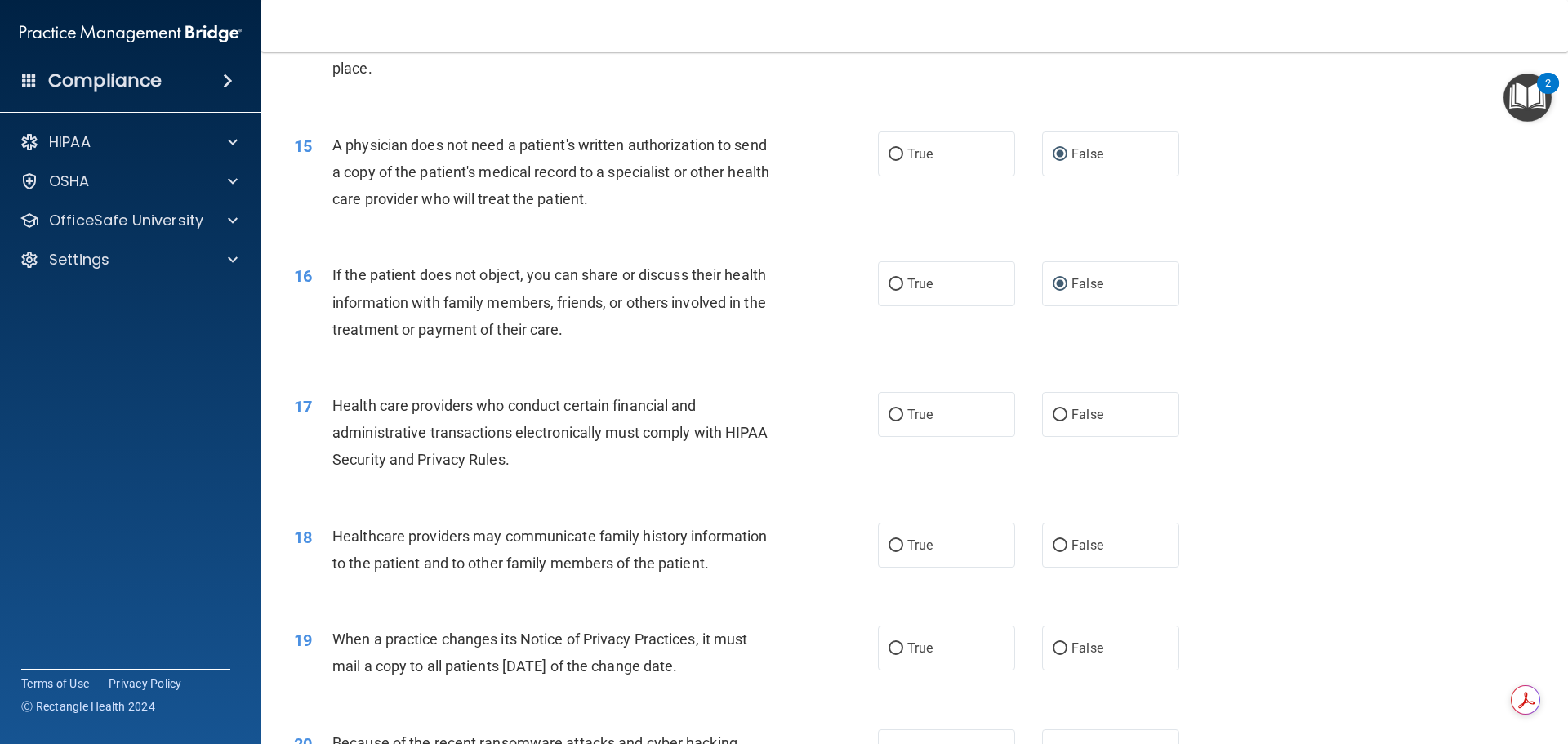
drag, startPoint x: 899, startPoint y: 411, endPoint x: 844, endPoint y: 420, distance: 55.7
click at [899, 410] on label "True" at bounding box center [947, 414] width 137 height 45
click at [899, 410] on input "True" at bounding box center [896, 416] width 15 height 12
radio input "true"
click at [1053, 547] on input "False" at bounding box center [1060, 546] width 15 height 12
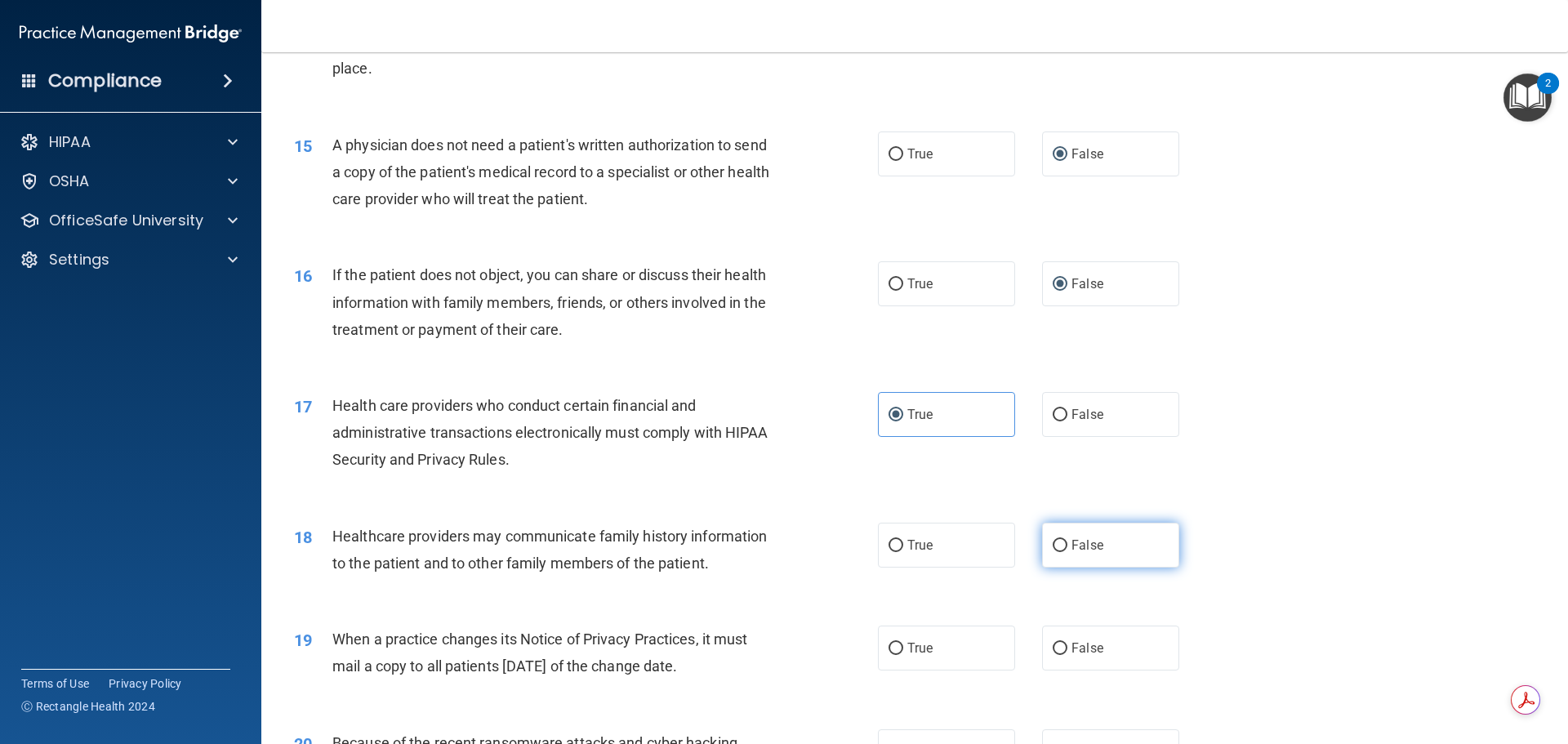
radio input "true"
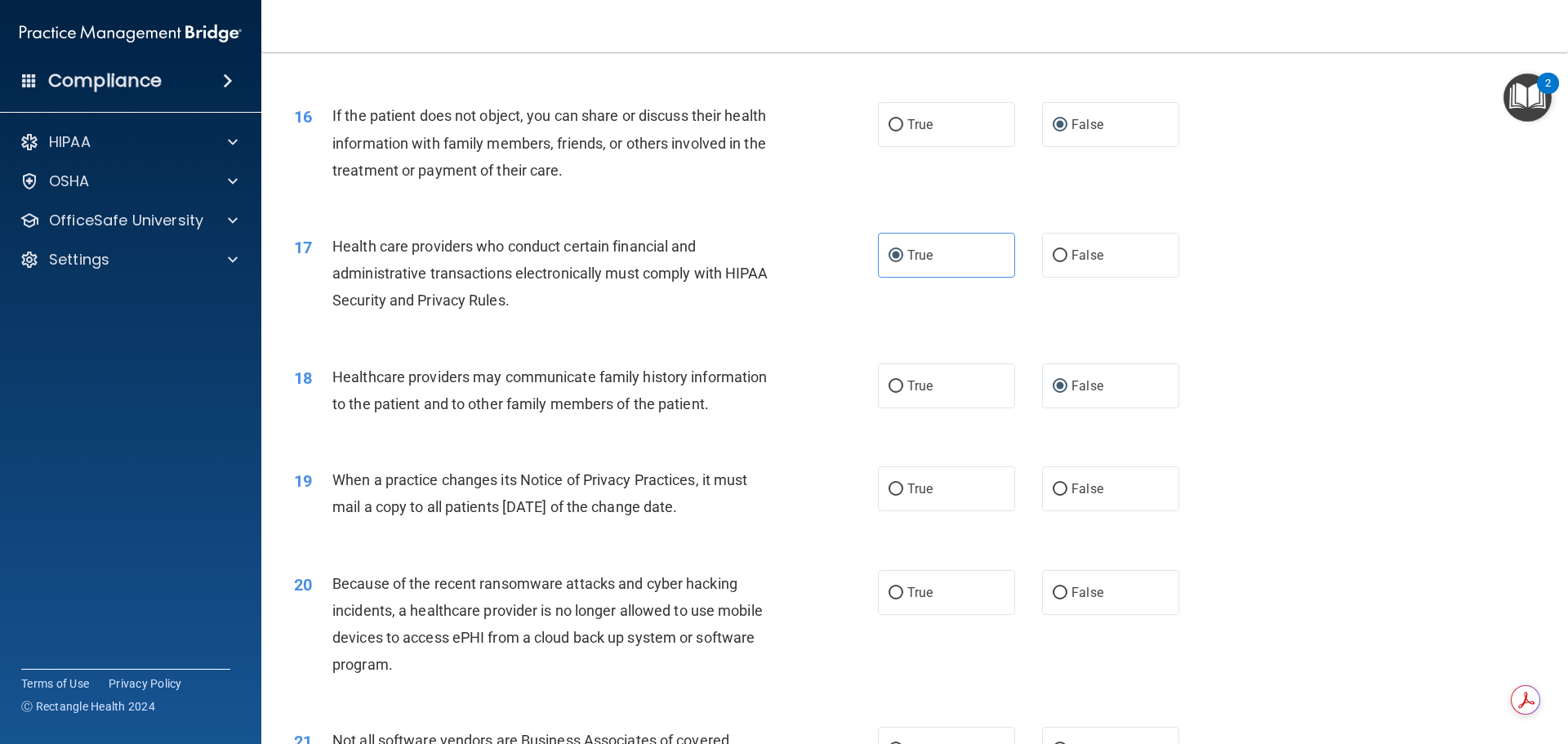
scroll to position [1879, 0]
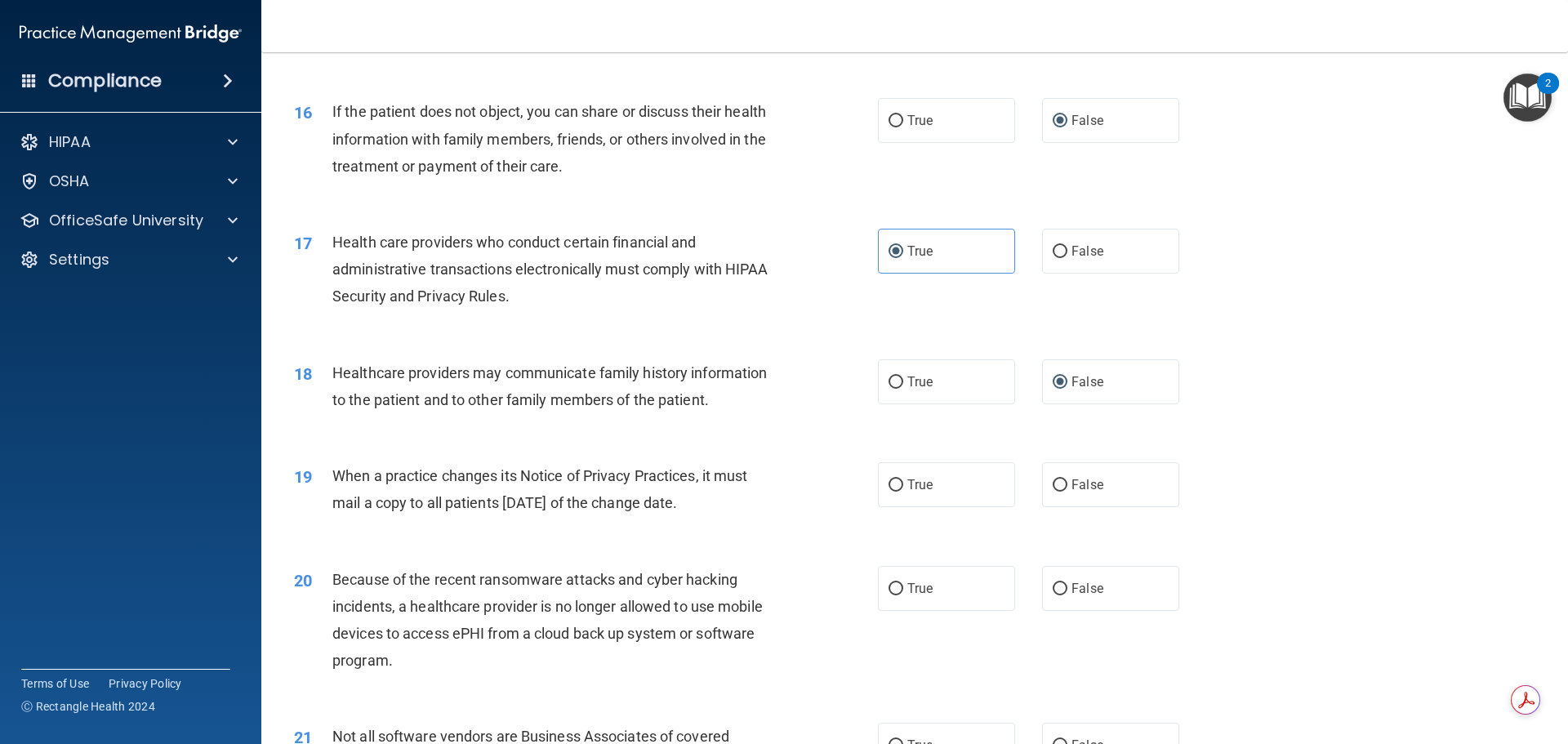
drag, startPoint x: 897, startPoint y: 487, endPoint x: 867, endPoint y: 484, distance: 30.1
click at [890, 486] on input "True" at bounding box center [896, 485] width 15 height 12
radio input "true"
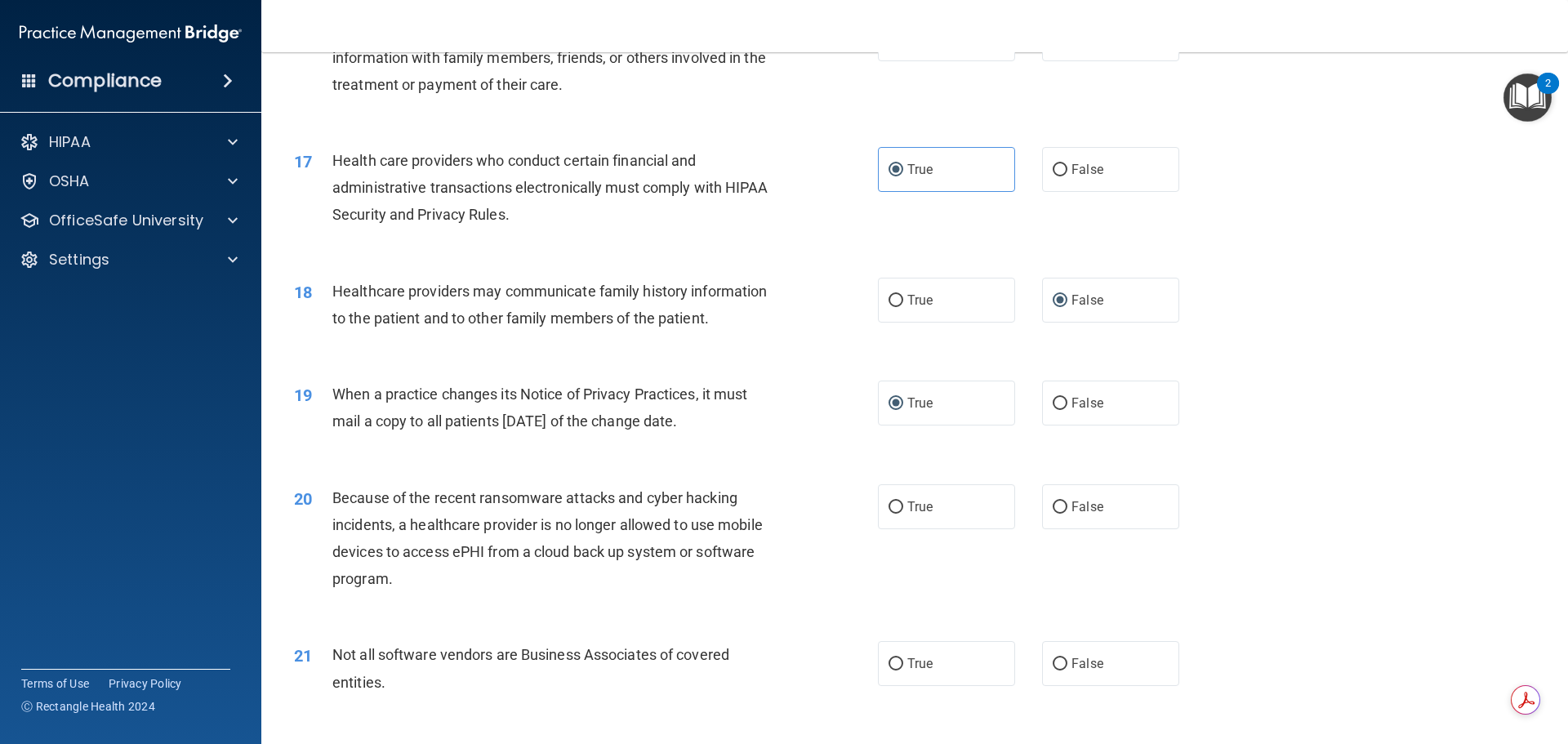
scroll to position [2125, 0]
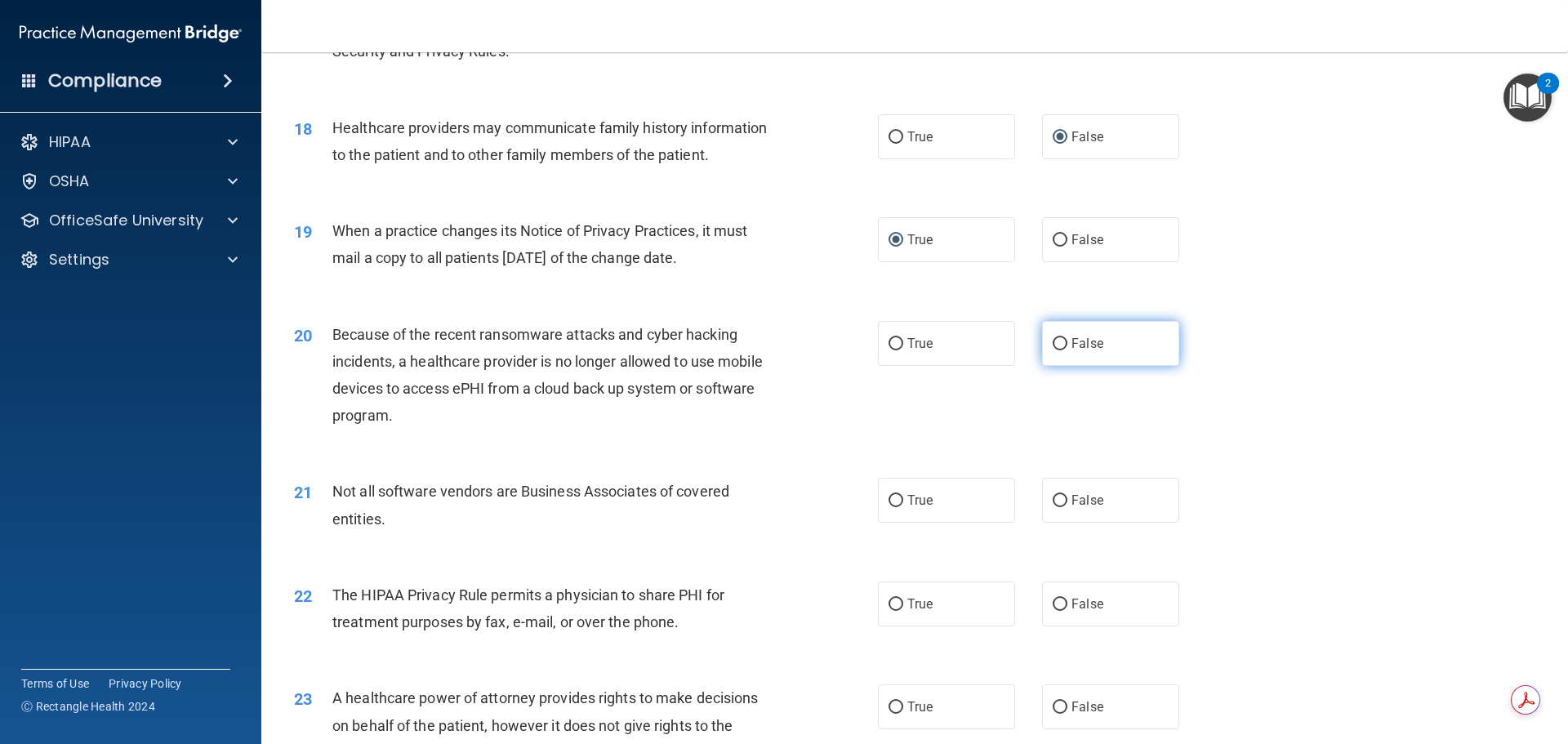
click at [1056, 344] on input "False" at bounding box center [1060, 344] width 15 height 12
radio input "true"
click at [889, 505] on input "True" at bounding box center [896, 501] width 15 height 12
radio input "true"
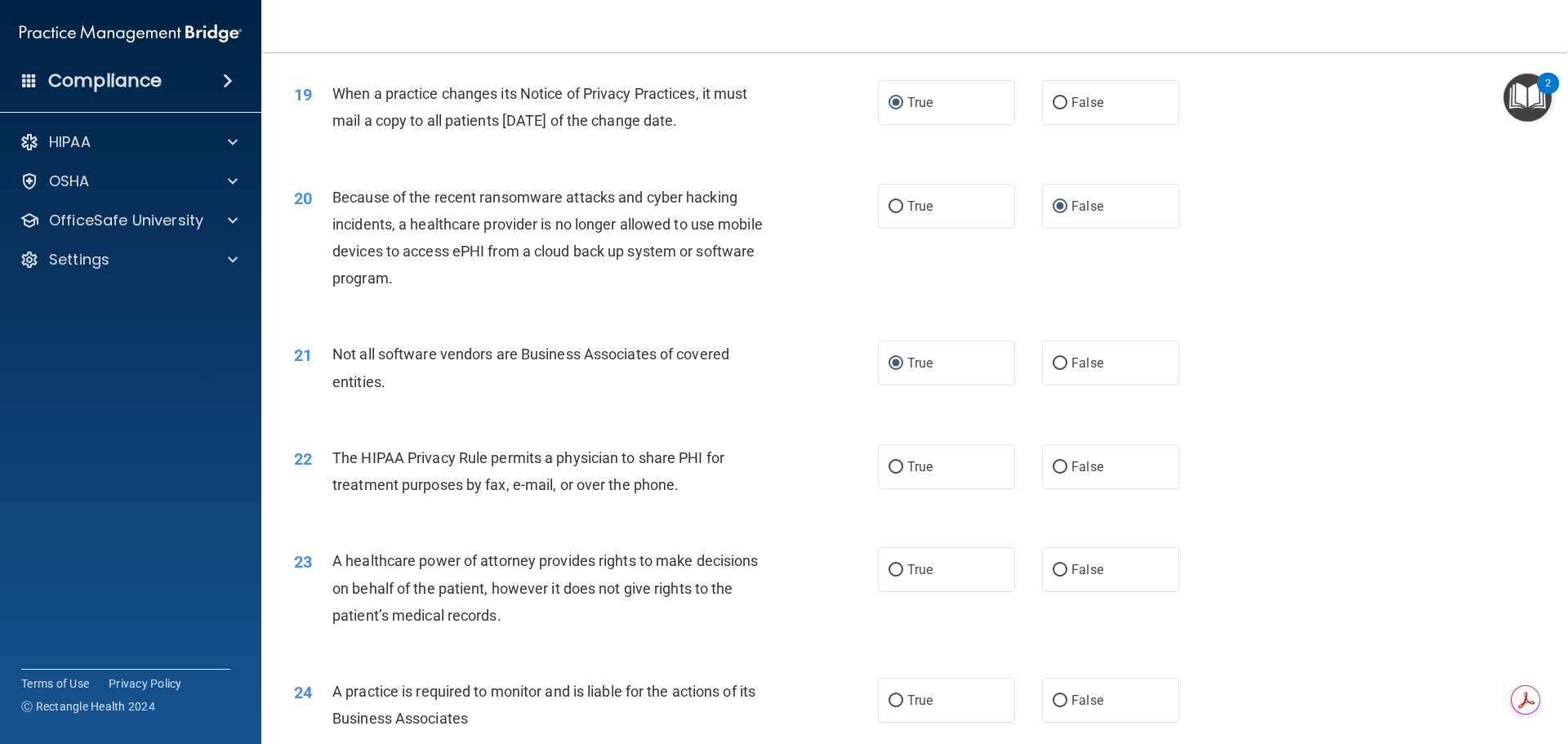
scroll to position [2369, 0]
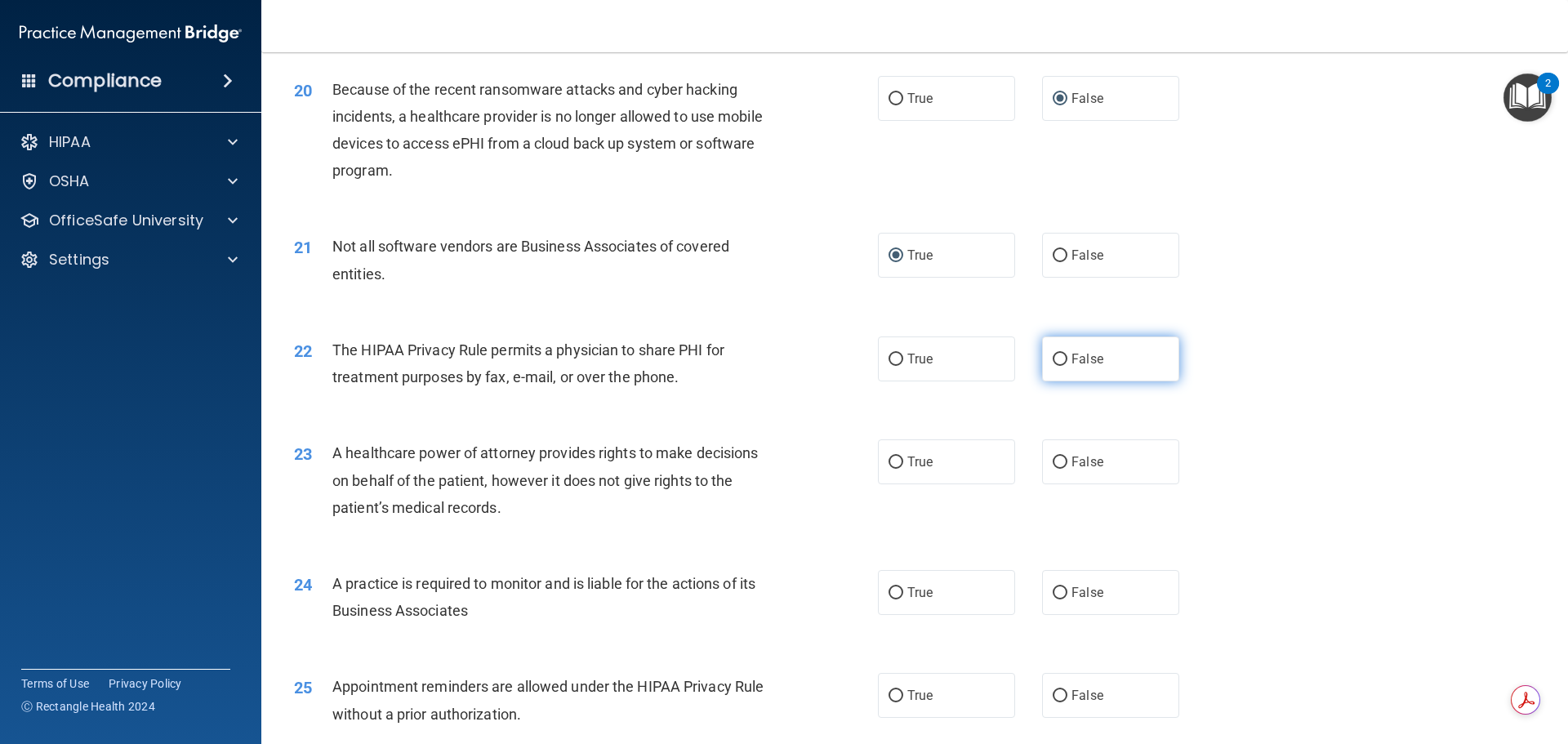
click at [1053, 360] on input "False" at bounding box center [1060, 360] width 15 height 12
radio input "true"
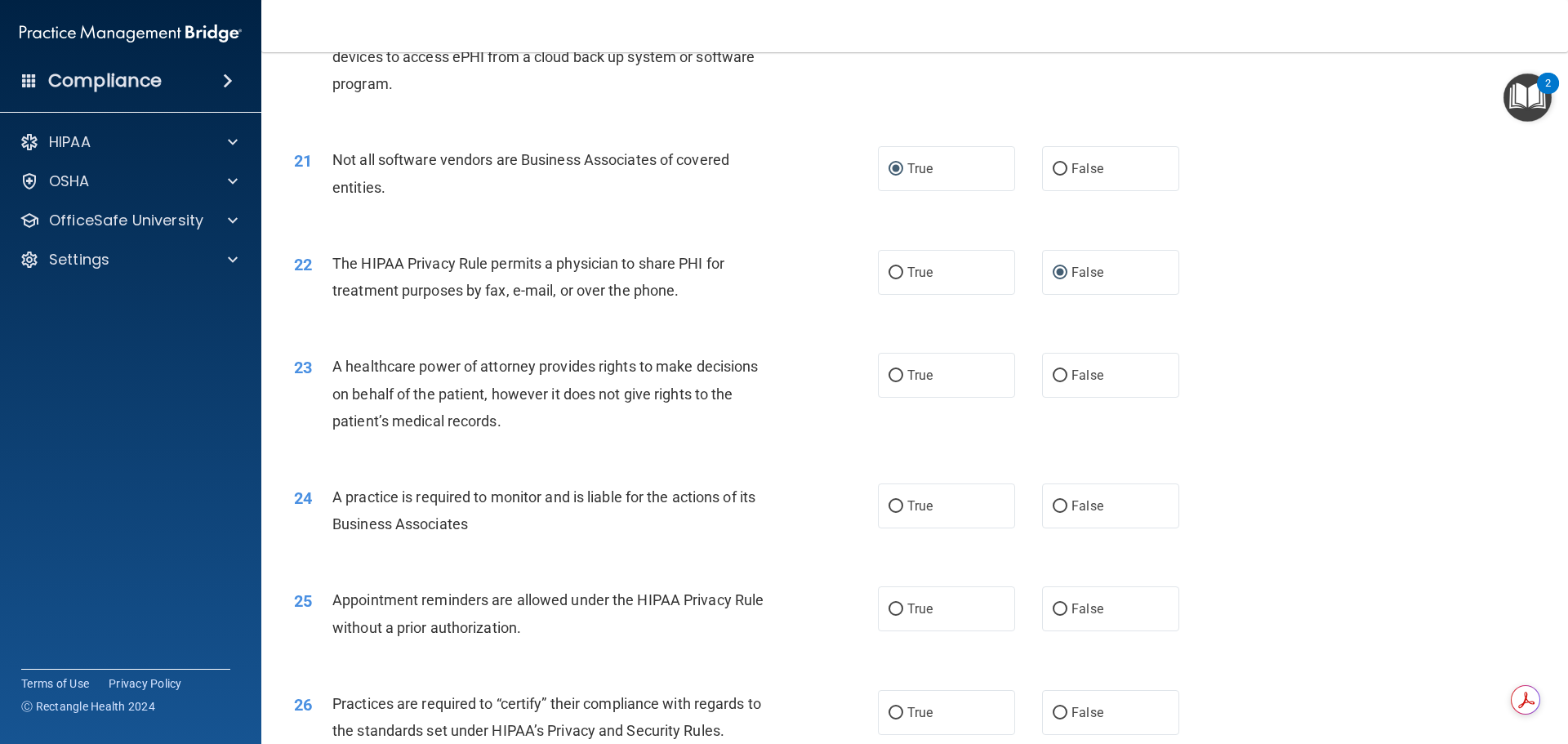
scroll to position [2533, 0]
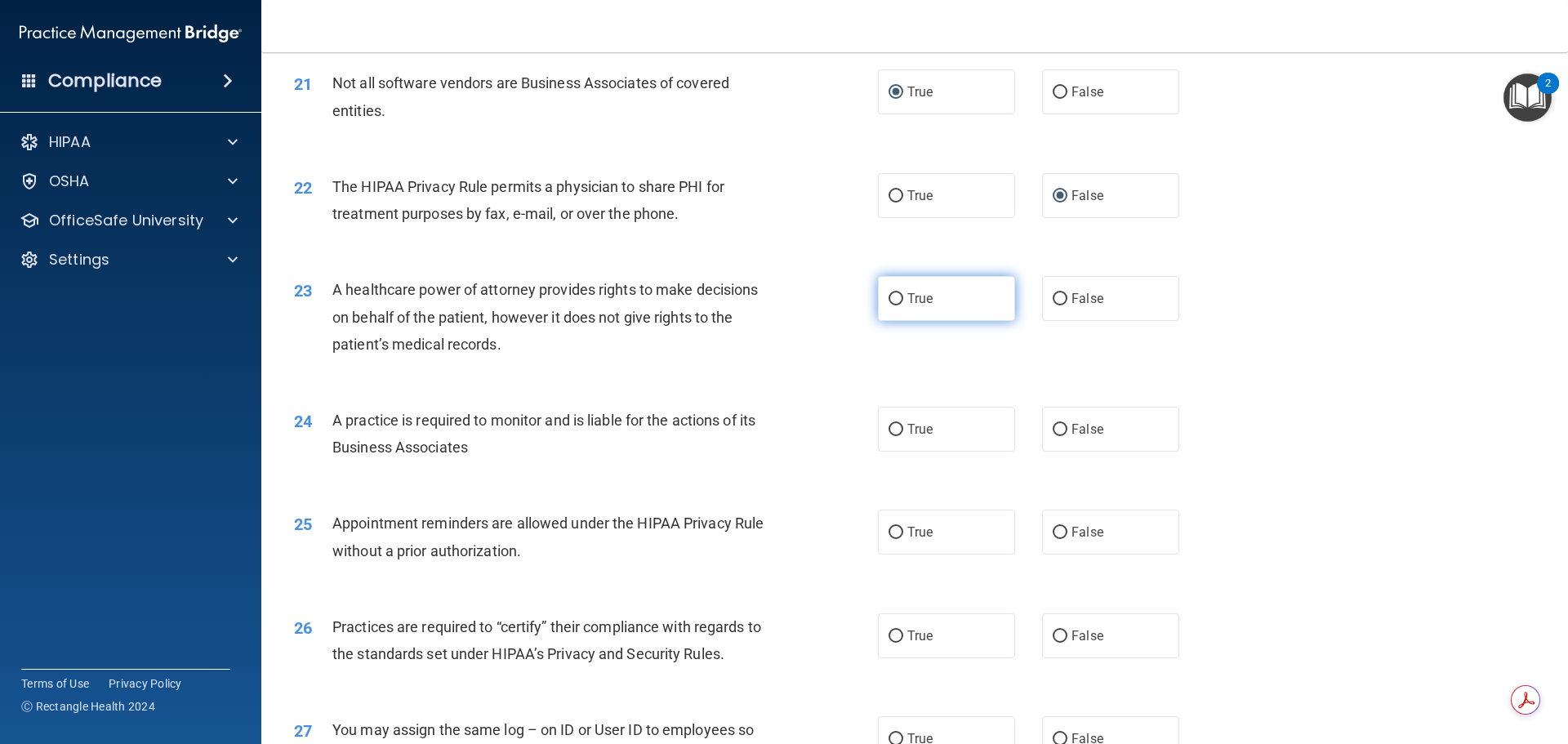
click at [900, 297] on label "True" at bounding box center [947, 298] width 137 height 45
click at [900, 297] on input "True" at bounding box center [896, 299] width 15 height 12
radio input "true"
drag, startPoint x: 900, startPoint y: 436, endPoint x: 821, endPoint y: 434, distance: 79.0
click at [895, 436] on label "True" at bounding box center [947, 429] width 137 height 45
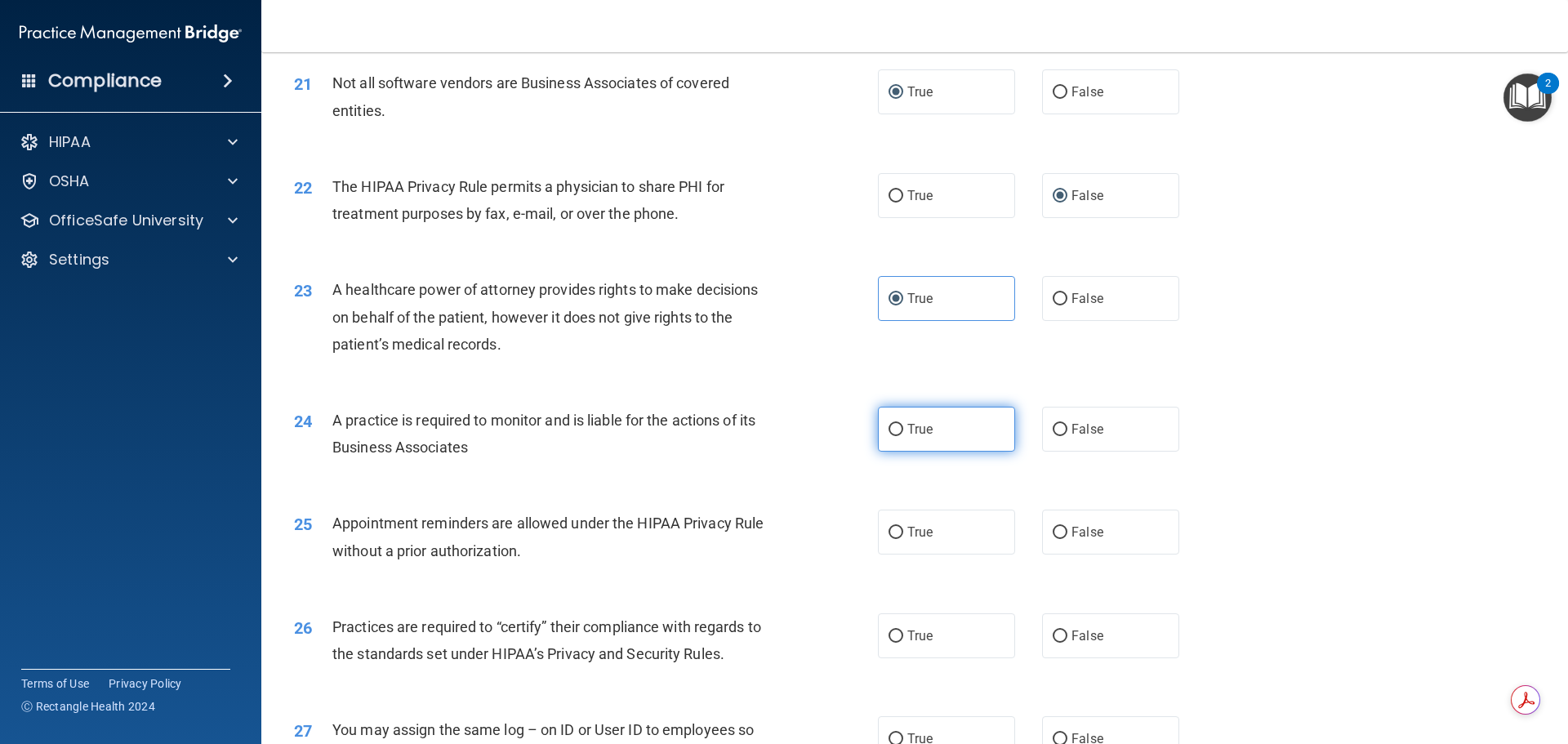
click at [892, 428] on input "True" at bounding box center [896, 430] width 15 height 12
radio input "true"
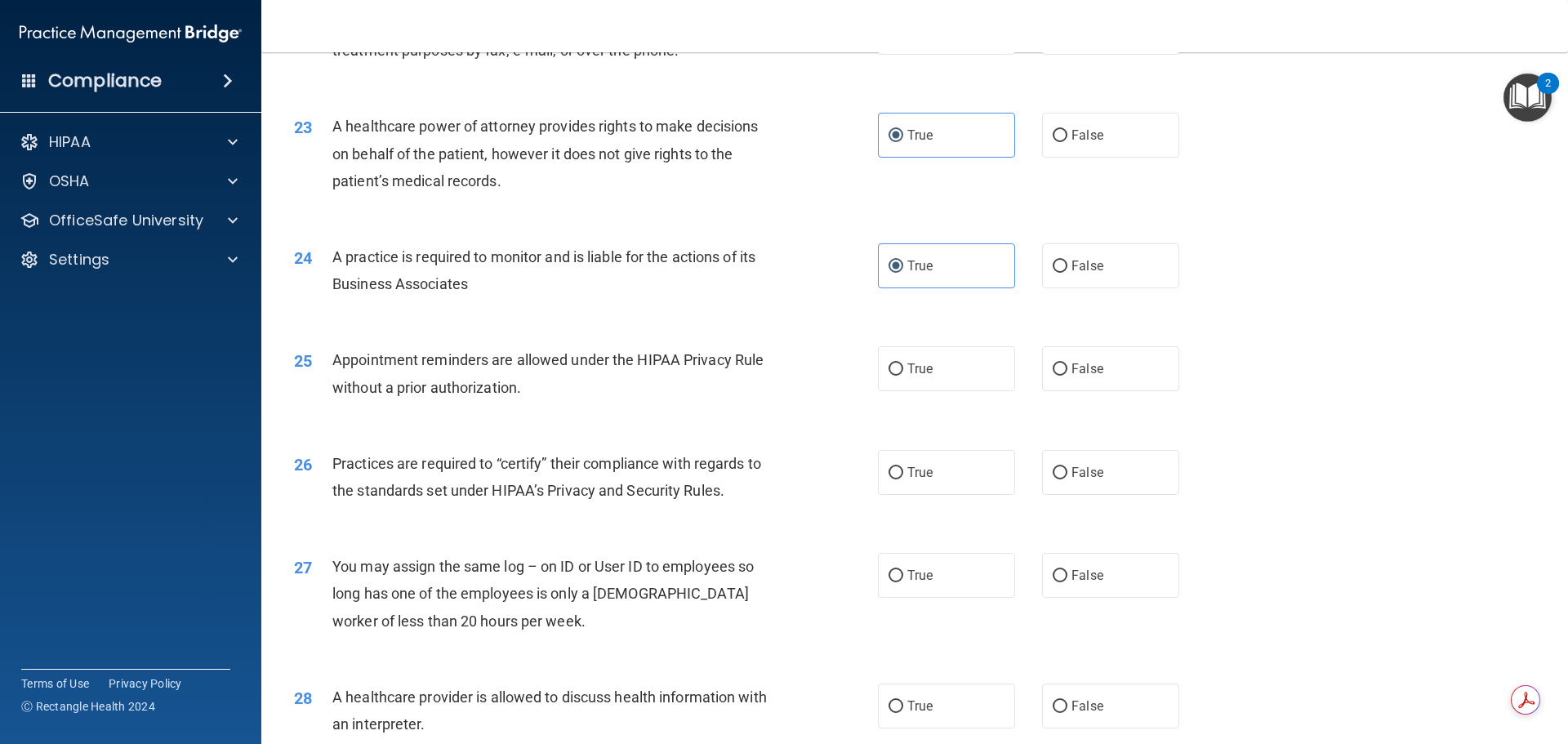
drag, startPoint x: 897, startPoint y: 367, endPoint x: 807, endPoint y: 374, distance: 90.3
click at [893, 367] on input "True" at bounding box center [896, 370] width 15 height 12
radio input "true"
click at [889, 472] on input "True" at bounding box center [896, 473] width 15 height 12
radio input "true"
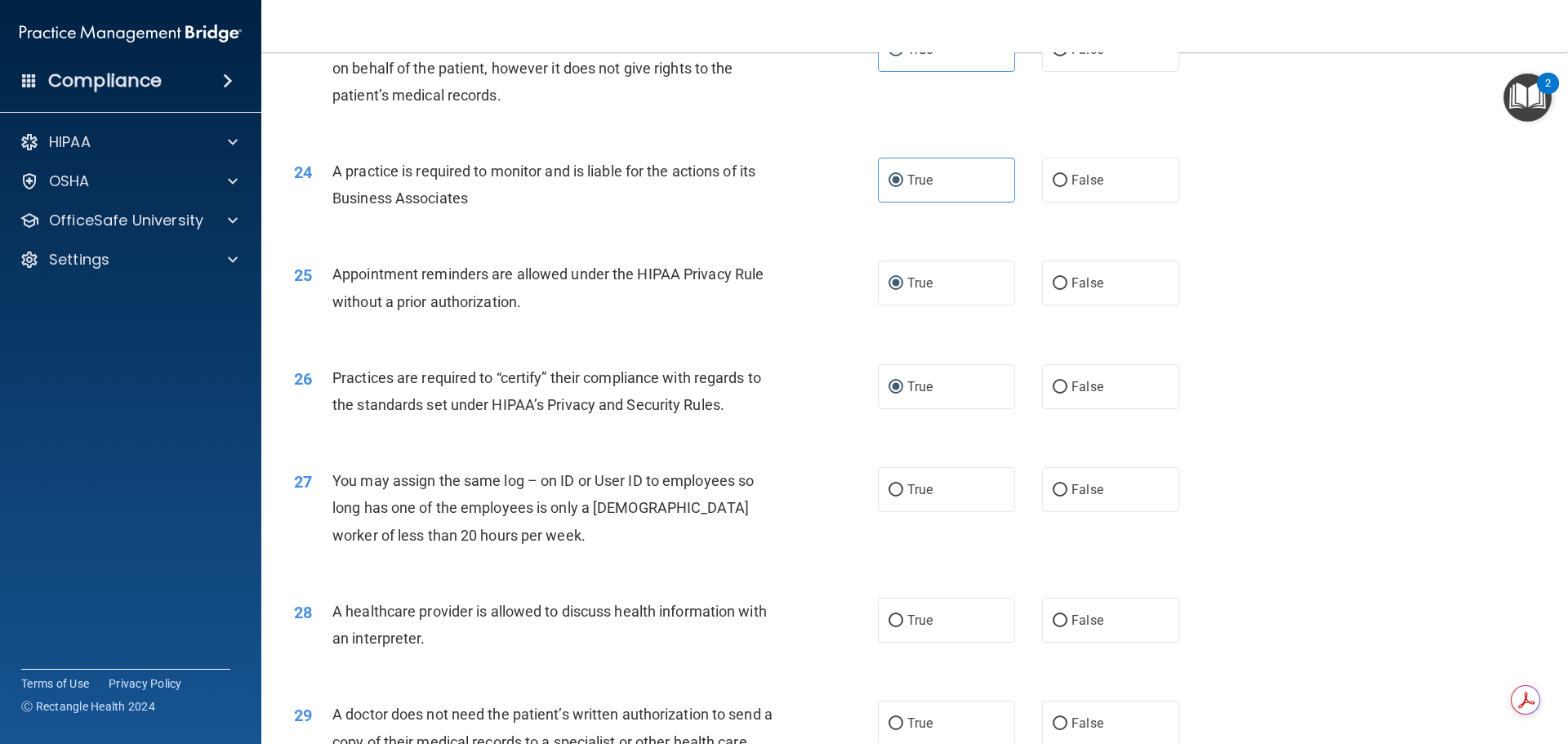
scroll to position [2860, 0]
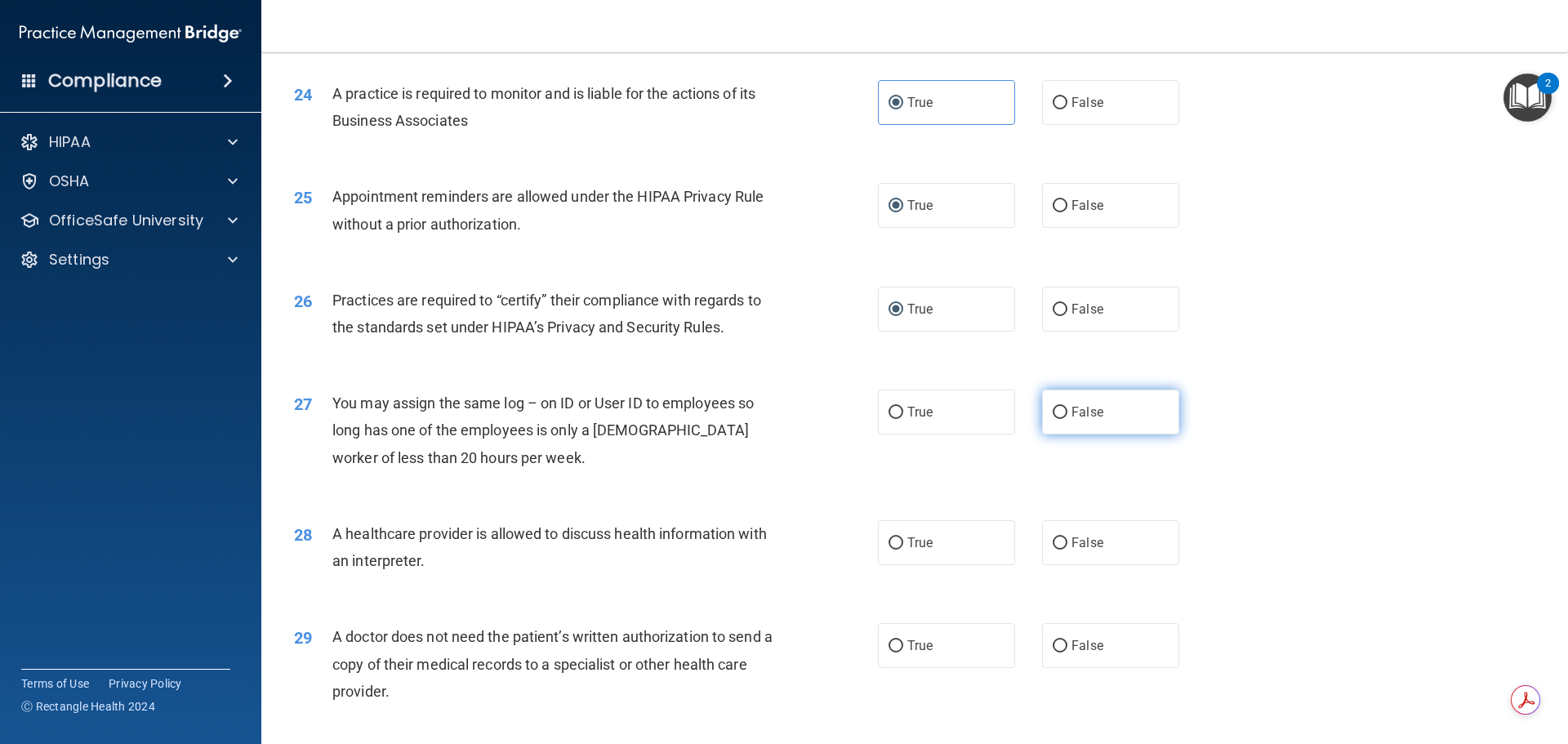
click at [1059, 414] on input "False" at bounding box center [1060, 413] width 15 height 12
radio input "true"
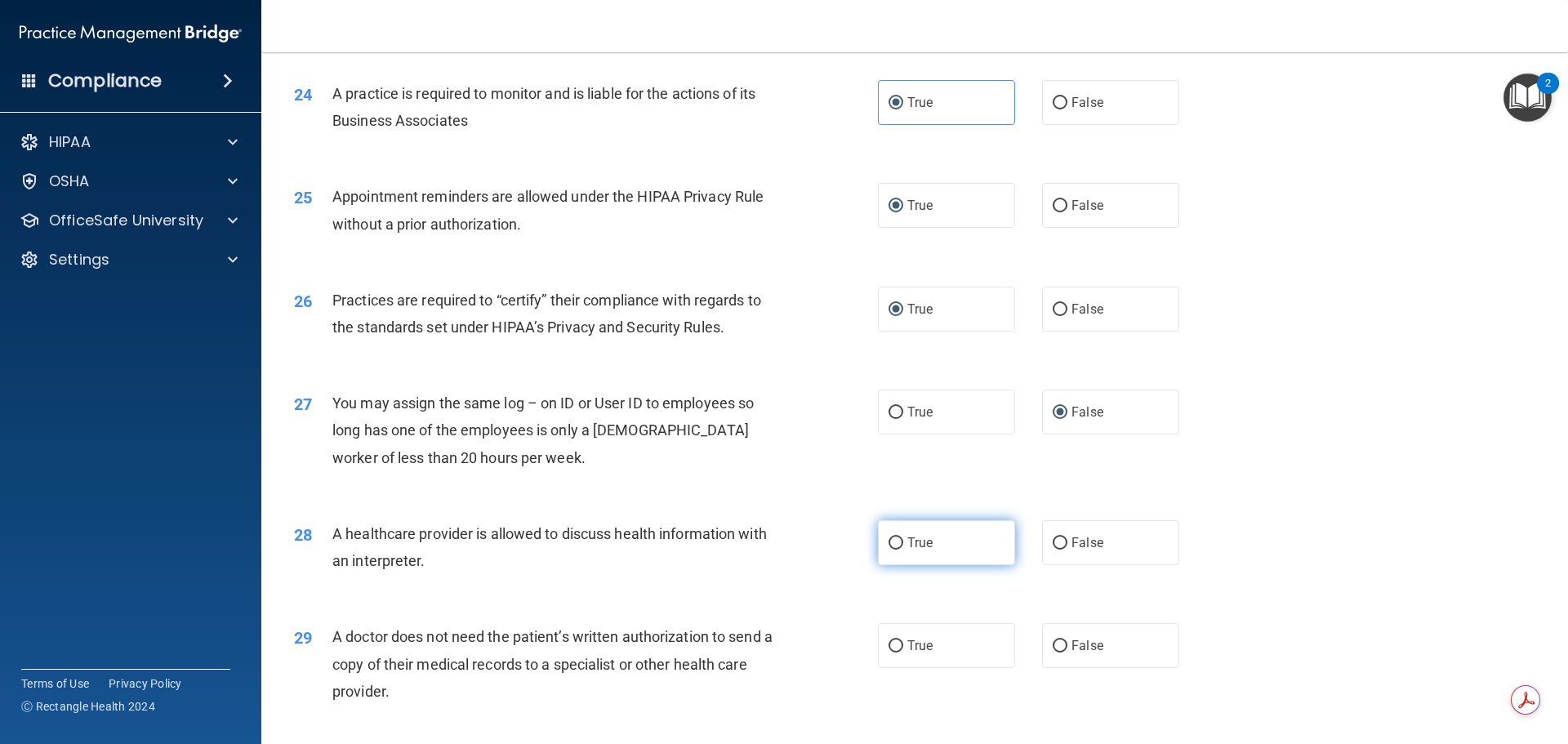
click at [889, 542] on input "True" at bounding box center [896, 544] width 15 height 12
radio input "true"
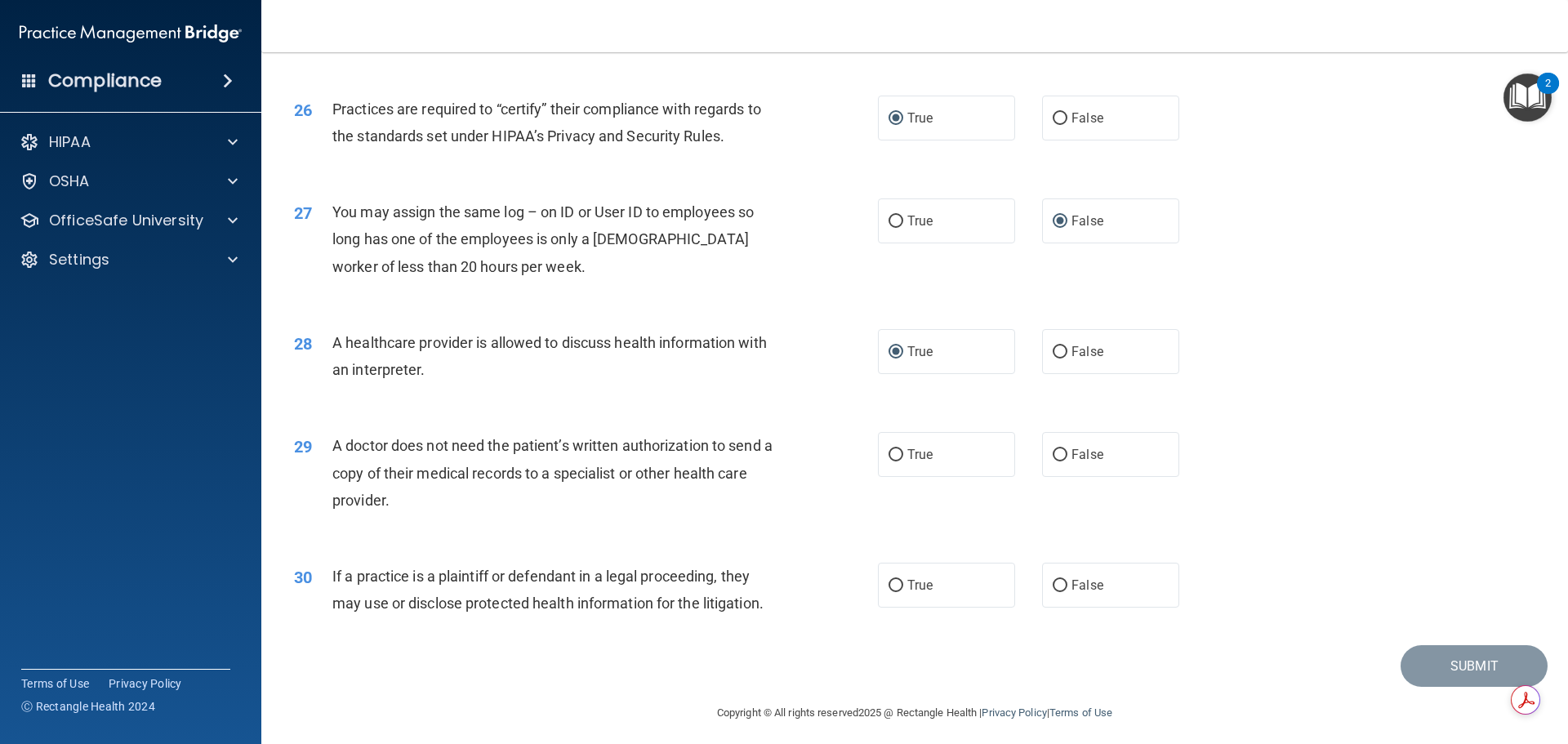
scroll to position [3060, 0]
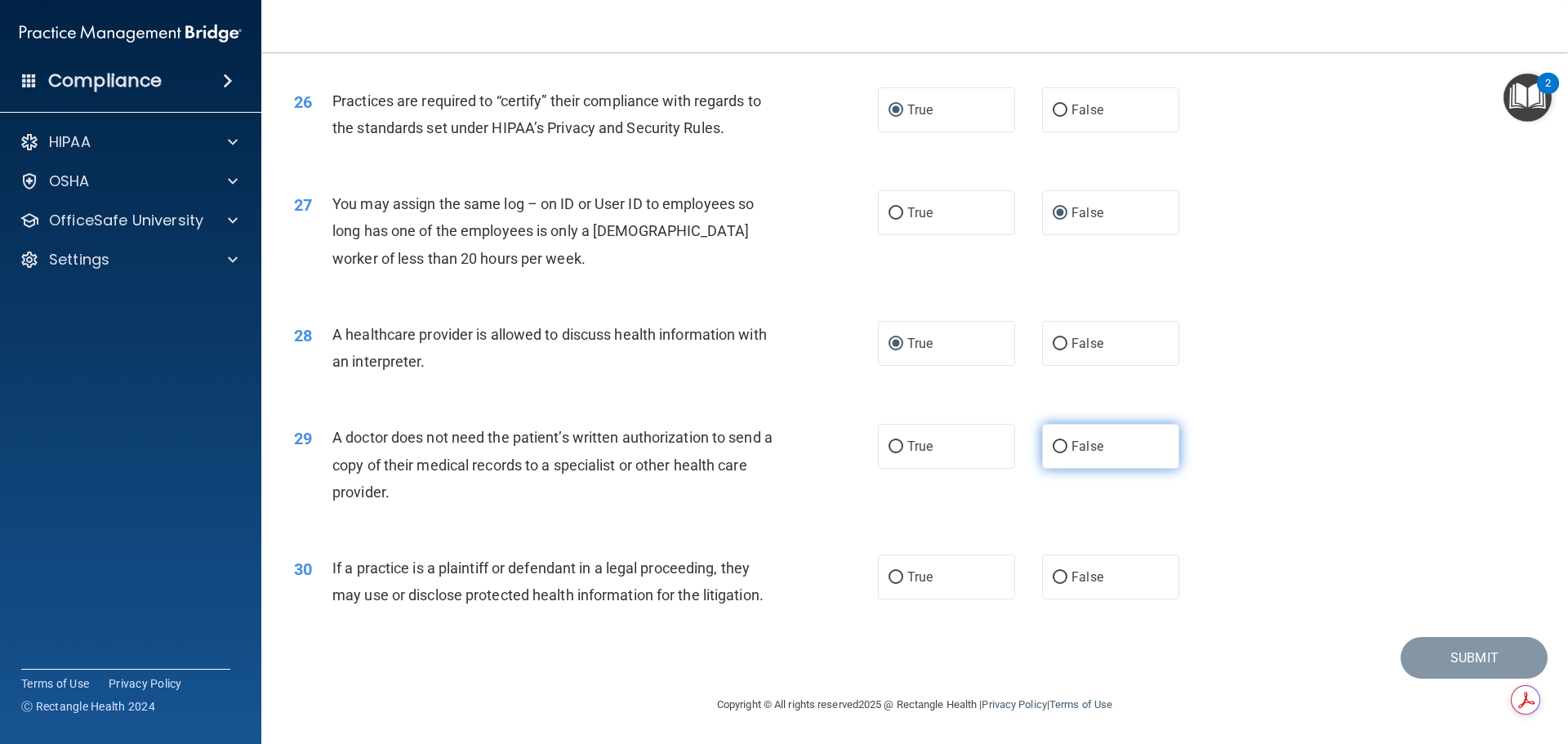
click at [1064, 447] on label "False" at bounding box center [1111, 446] width 137 height 45
click at [1064, 447] on input "False" at bounding box center [1060, 448] width 15 height 12
radio input "true"
click at [890, 576] on input "True" at bounding box center [896, 578] width 15 height 12
radio input "true"
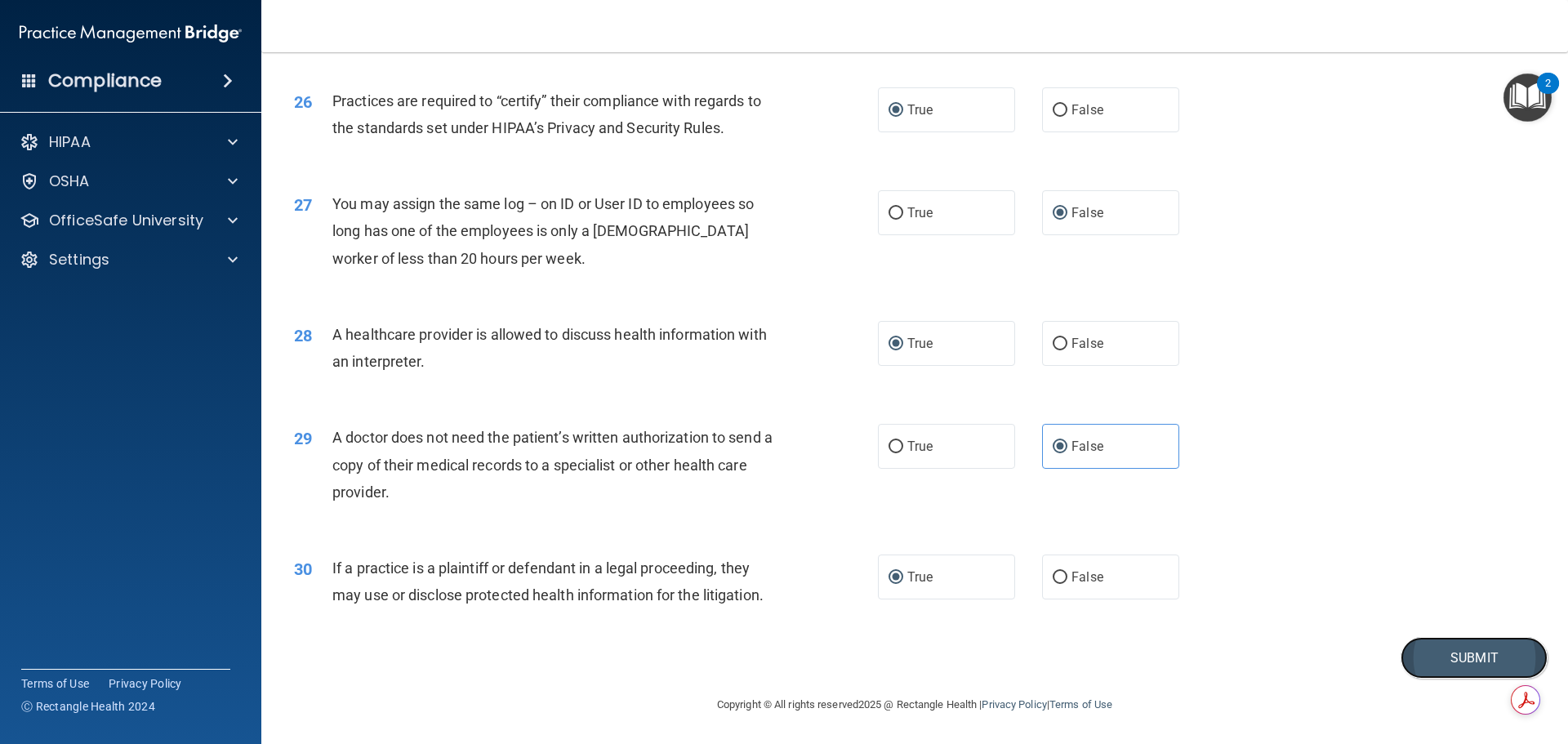
click at [1449, 661] on button "Submit" at bounding box center [1475, 658] width 147 height 42
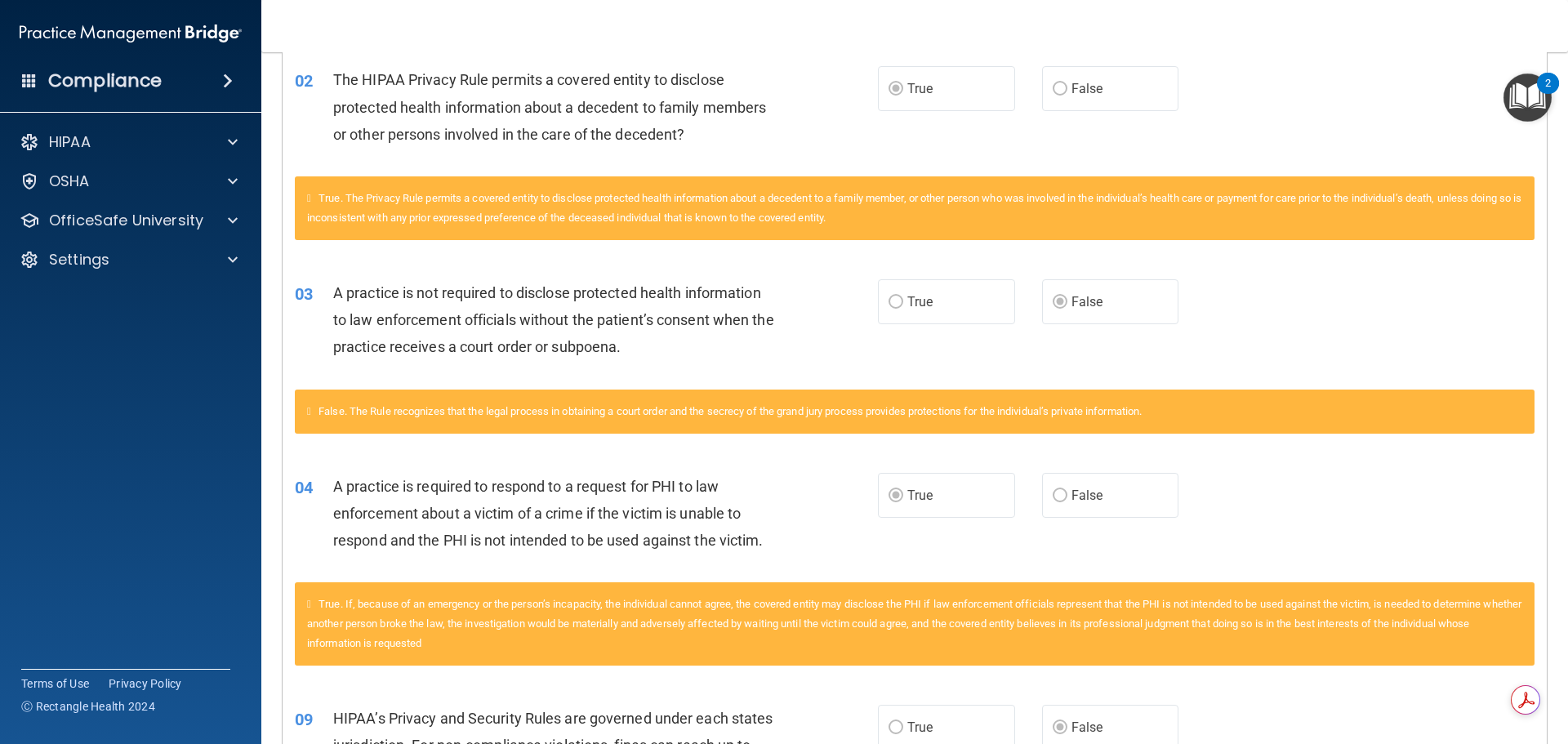
scroll to position [817, 0]
